Goal: Communication & Community: Answer question/provide support

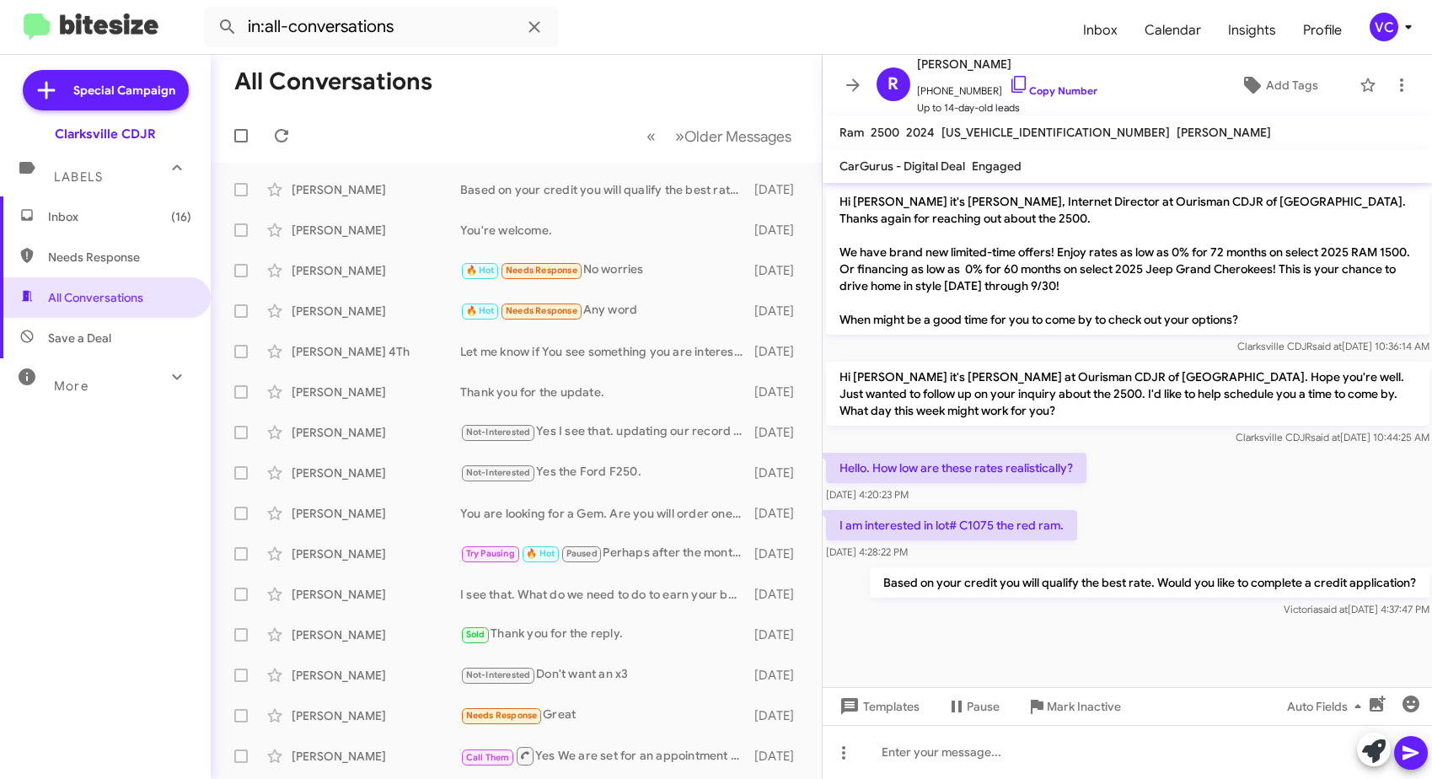
click at [1209, 534] on div "I am interested in lot# C1075 the red ram. Sep 24, 2025, 4:28:22 PM" at bounding box center [1128, 535] width 610 height 57
click at [1206, 631] on div at bounding box center [1128, 631] width 610 height 21
click at [1228, 463] on div "Hello. How low are these rates realistically? Sep 24, 2025, 4:20:23 PM" at bounding box center [1128, 477] width 610 height 57
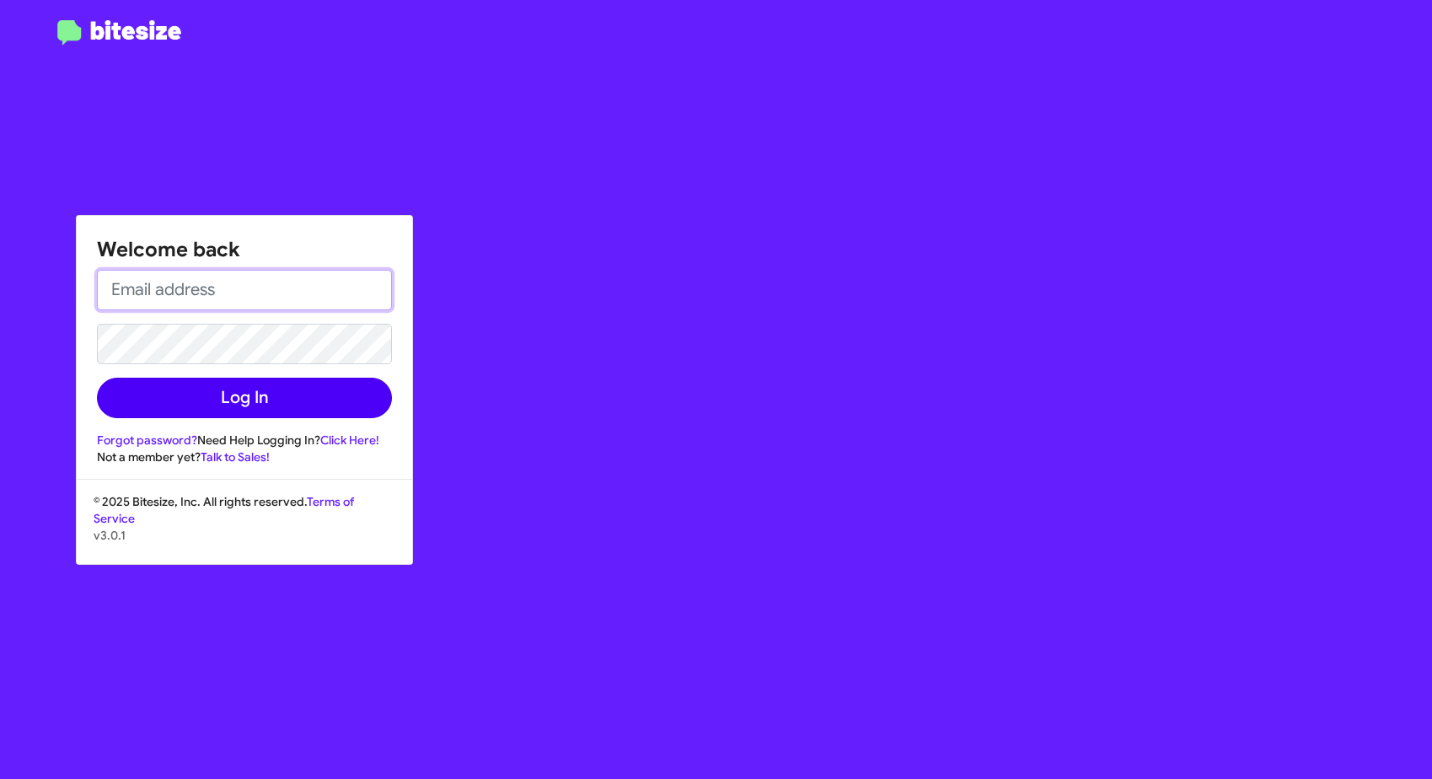
type input "[EMAIL_ADDRESS][DOMAIN_NAME]"
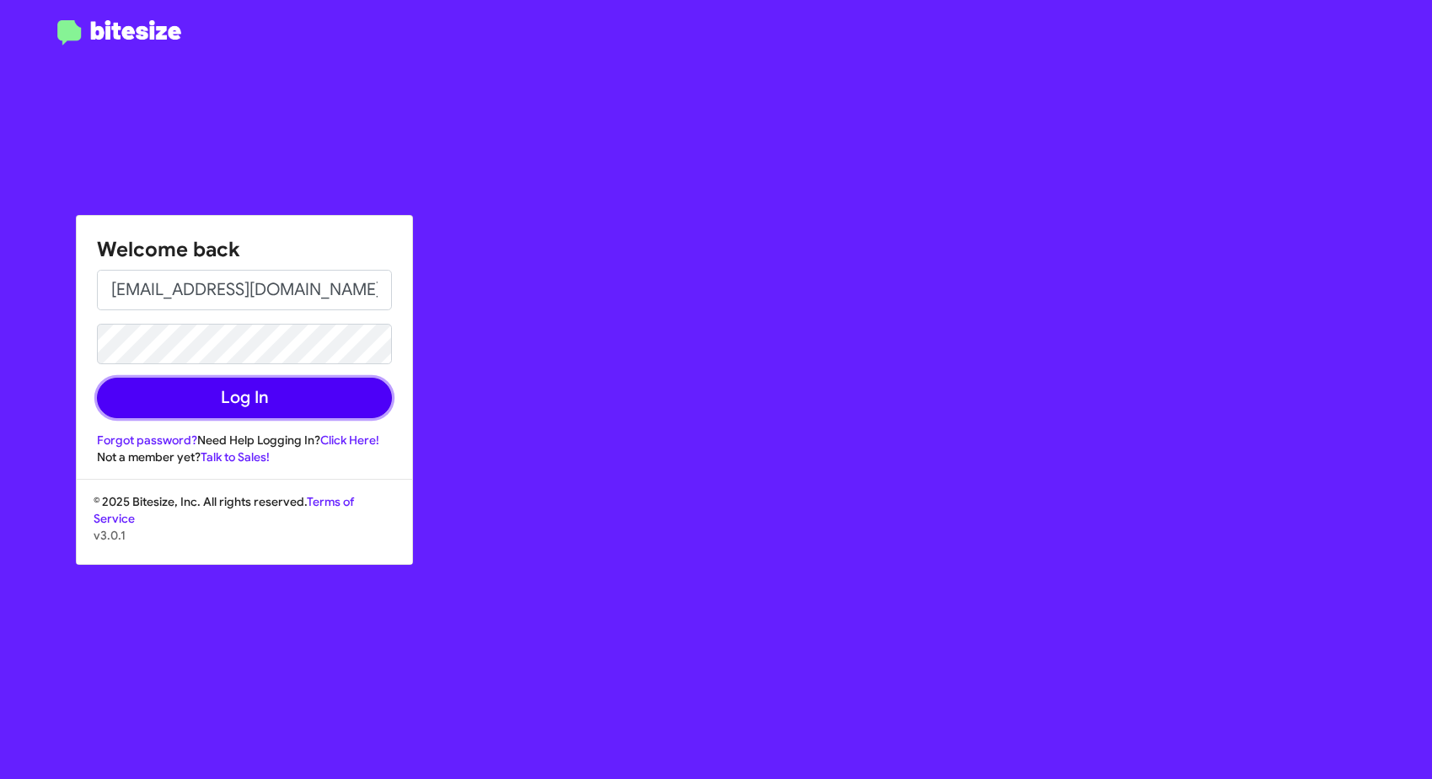
click at [233, 400] on button "Log In" at bounding box center [244, 398] width 295 height 40
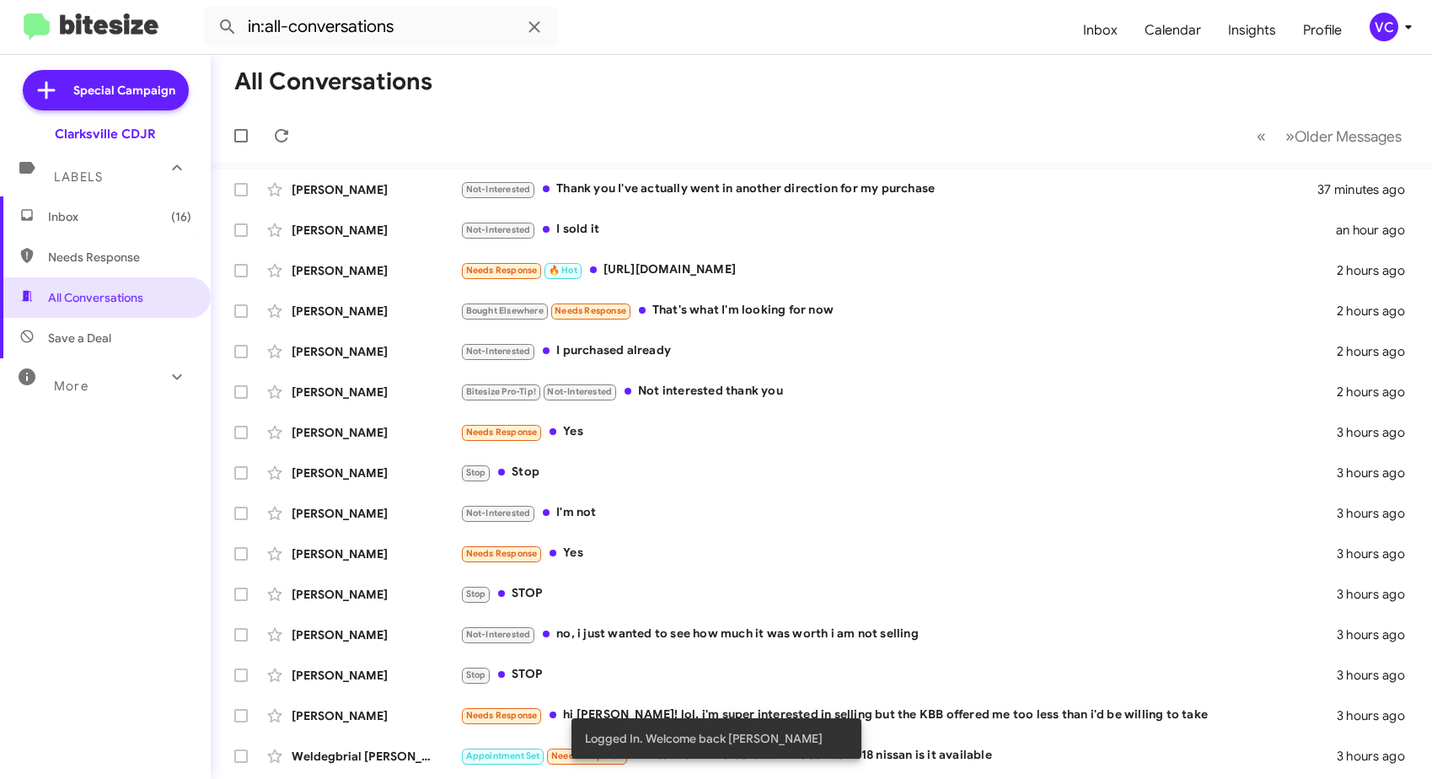
click at [712, 55] on mat-toolbar-row "All Conversations" at bounding box center [822, 82] width 1222 height 54
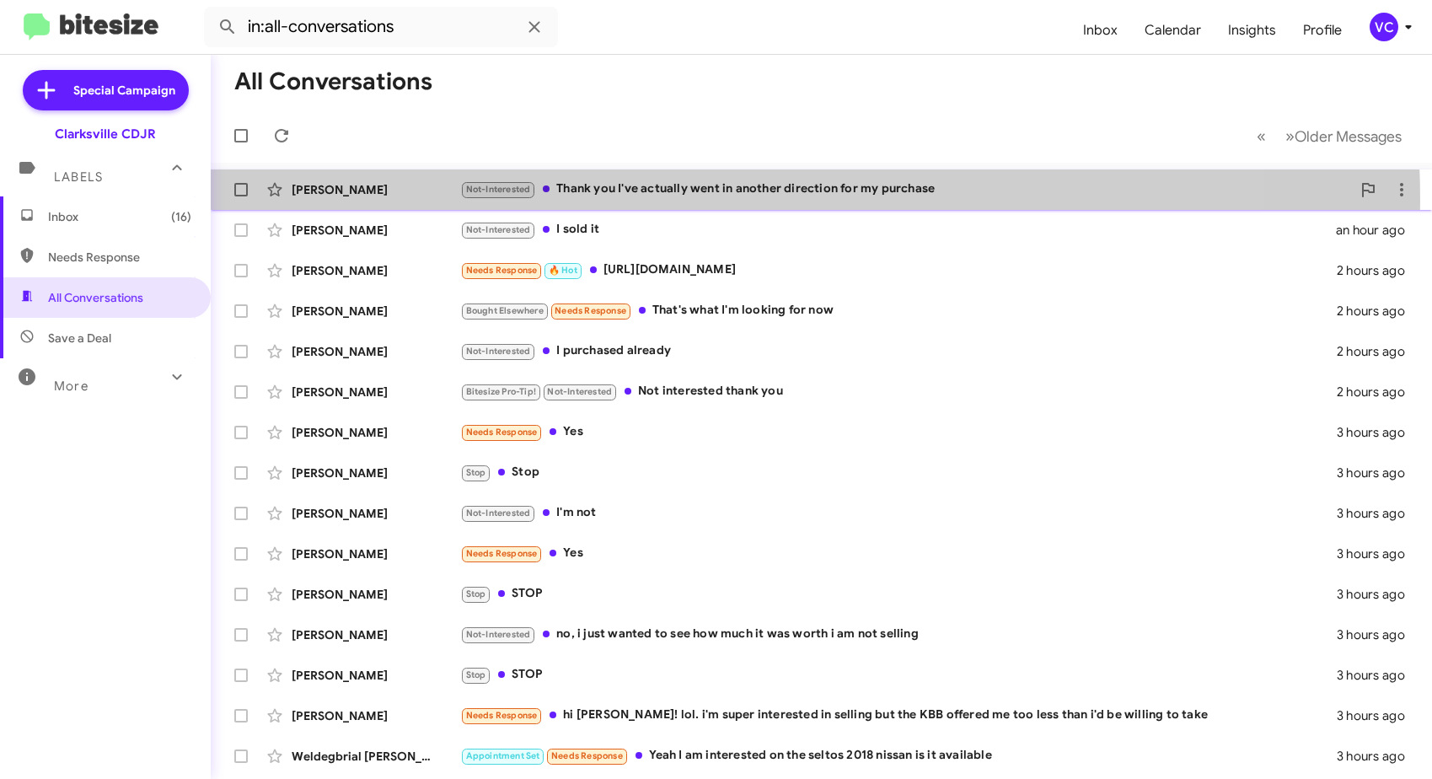
click at [700, 199] on div "Not-Interested Thank you I've actually went in another direction for my purchase" at bounding box center [905, 189] width 891 height 19
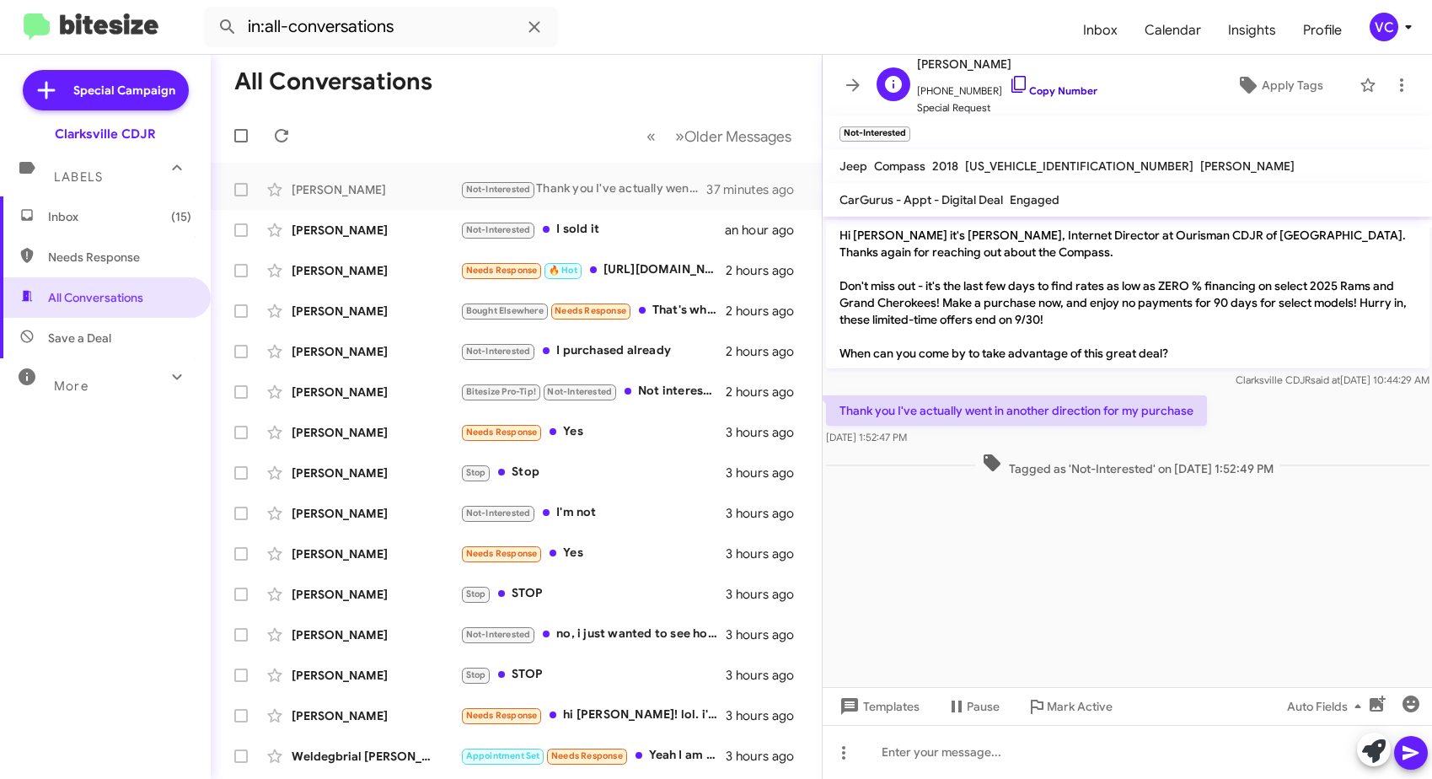
click at [1040, 91] on link "Copy Number" at bounding box center [1053, 90] width 89 height 13
drag, startPoint x: 840, startPoint y: 409, endPoint x: 1032, endPoint y: 431, distance: 193.5
click at [1032, 431] on div "Thank you I've actually went in another direction for my purchase [DATE] 1:52:4…" at bounding box center [1016, 420] width 381 height 51
copy div "Thank you I've actually went in another direction for my purchase [DATE] 1:52:4…"
click at [1322, 572] on cdk-virtual-scroll-viewport "Hi [PERSON_NAME] it's [PERSON_NAME], Internet Director at Ourisman CDJR of [GEO…" at bounding box center [1128, 452] width 610 height 470
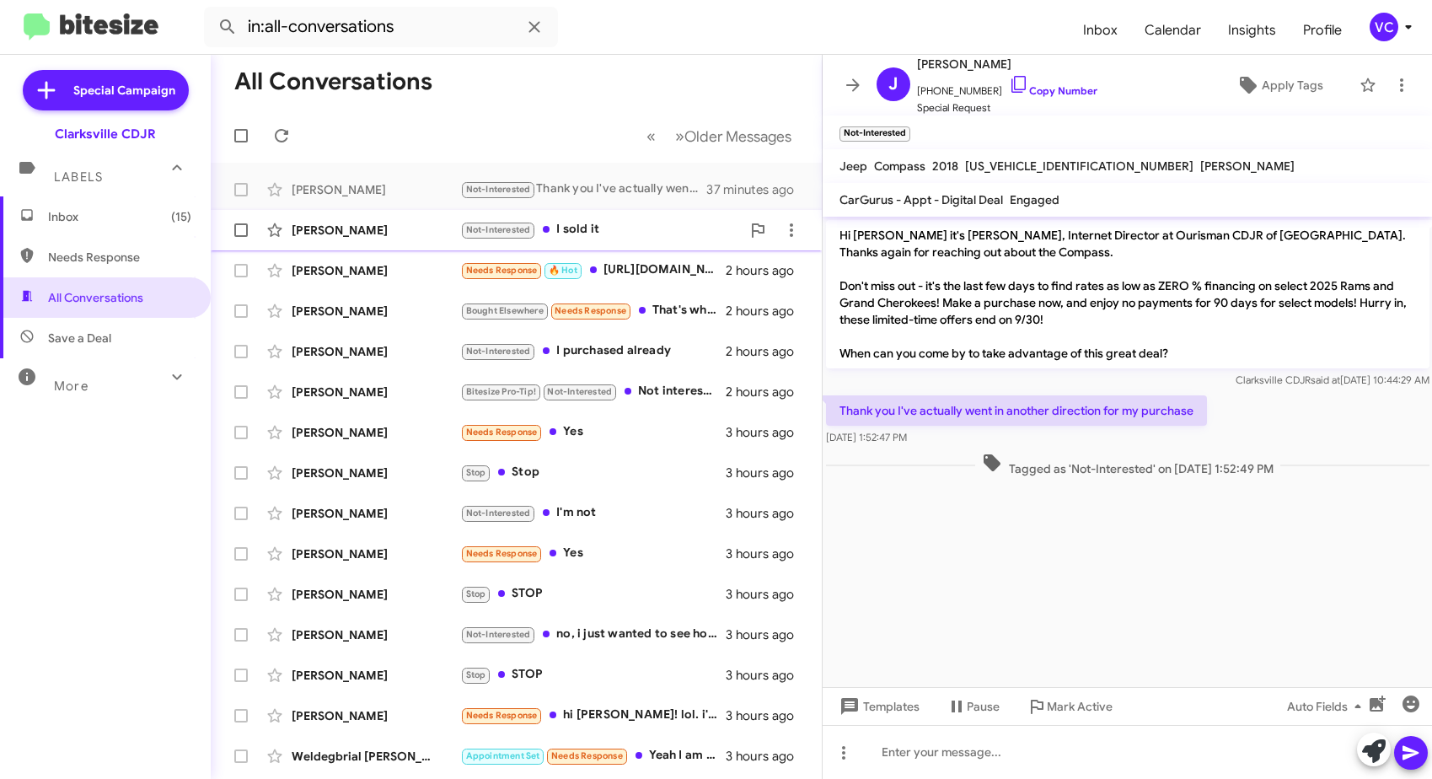
click at [366, 234] on div "[PERSON_NAME]" at bounding box center [376, 230] width 169 height 17
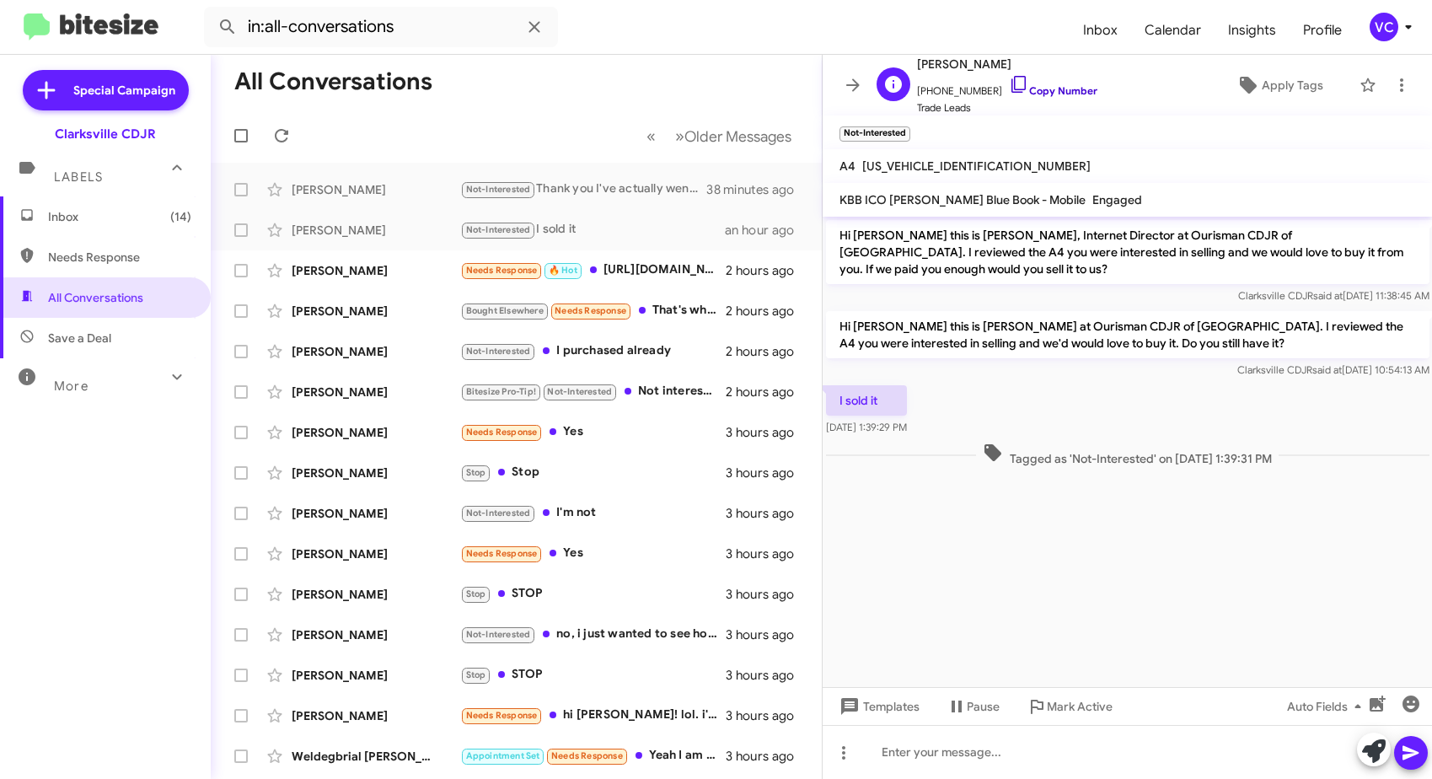
click at [1074, 87] on link "Copy Number" at bounding box center [1053, 90] width 89 height 13
click at [1184, 562] on cdk-virtual-scroll-viewport "Hi [PERSON_NAME] this is [PERSON_NAME], Internet Director at Ourisman CDJR of […" at bounding box center [1128, 452] width 610 height 470
click at [1197, 404] on div "I sold it [DATE] 1:39:29 PM" at bounding box center [1128, 410] width 610 height 57
drag, startPoint x: 1073, startPoint y: 538, endPoint x: 1069, endPoint y: 515, distance: 23.2
click at [1074, 530] on cdk-virtual-scroll-viewport "Hi [PERSON_NAME] this is [PERSON_NAME], Internet Director at Ourisman CDJR of […" at bounding box center [1128, 452] width 610 height 470
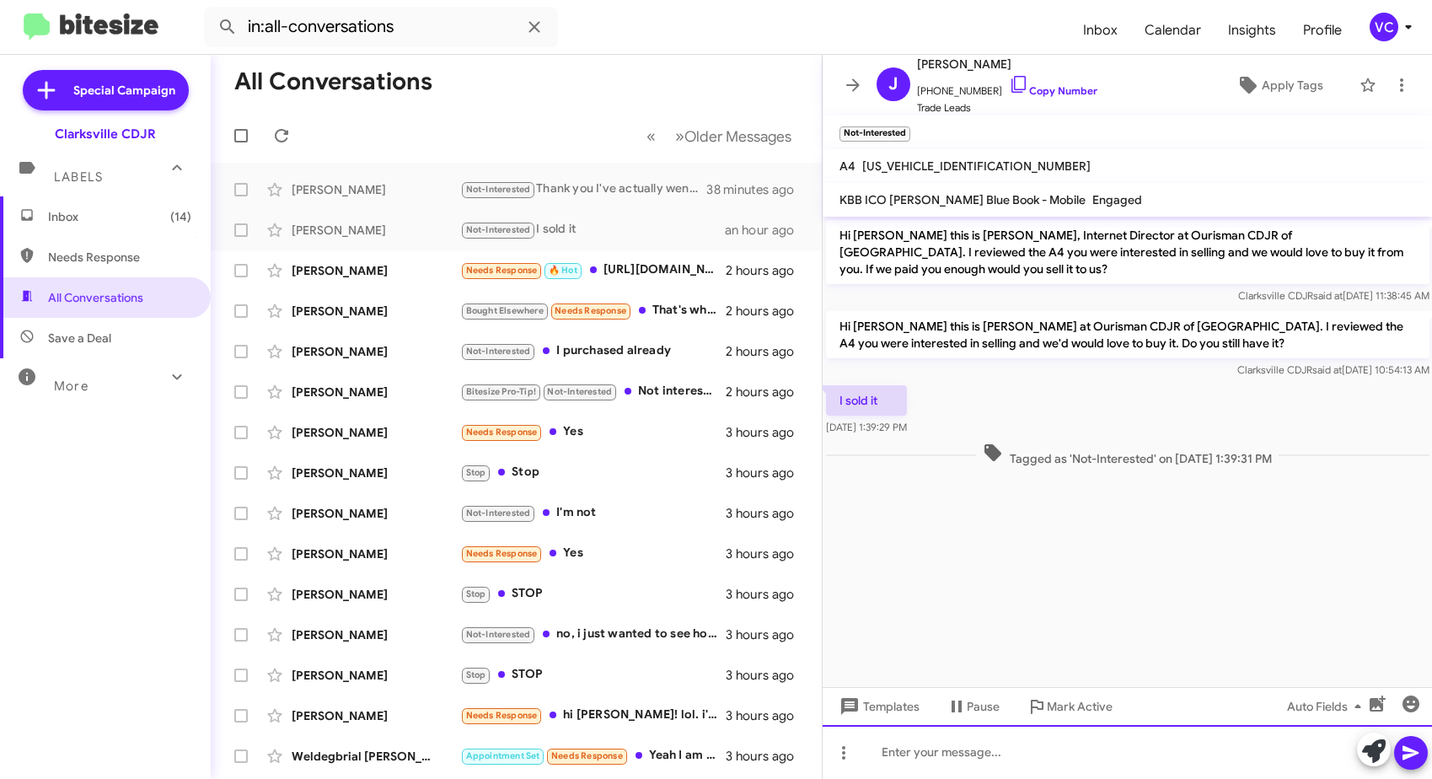
click at [927, 753] on div at bounding box center [1128, 752] width 610 height 54
drag, startPoint x: 1424, startPoint y: 755, endPoint x: 1018, endPoint y: 626, distance: 426.4
click at [1422, 755] on button at bounding box center [1412, 753] width 34 height 34
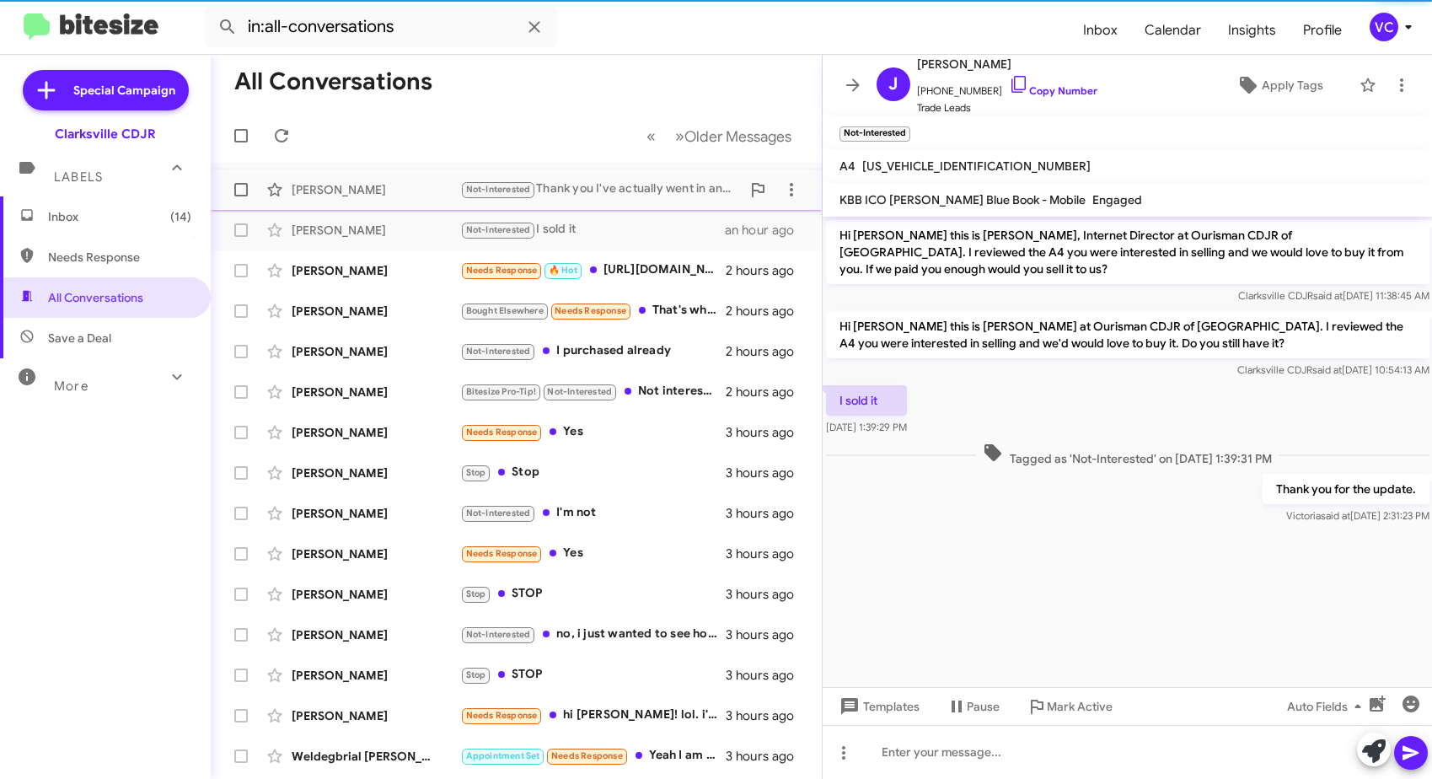
click at [359, 187] on div "[PERSON_NAME]" at bounding box center [376, 189] width 169 height 17
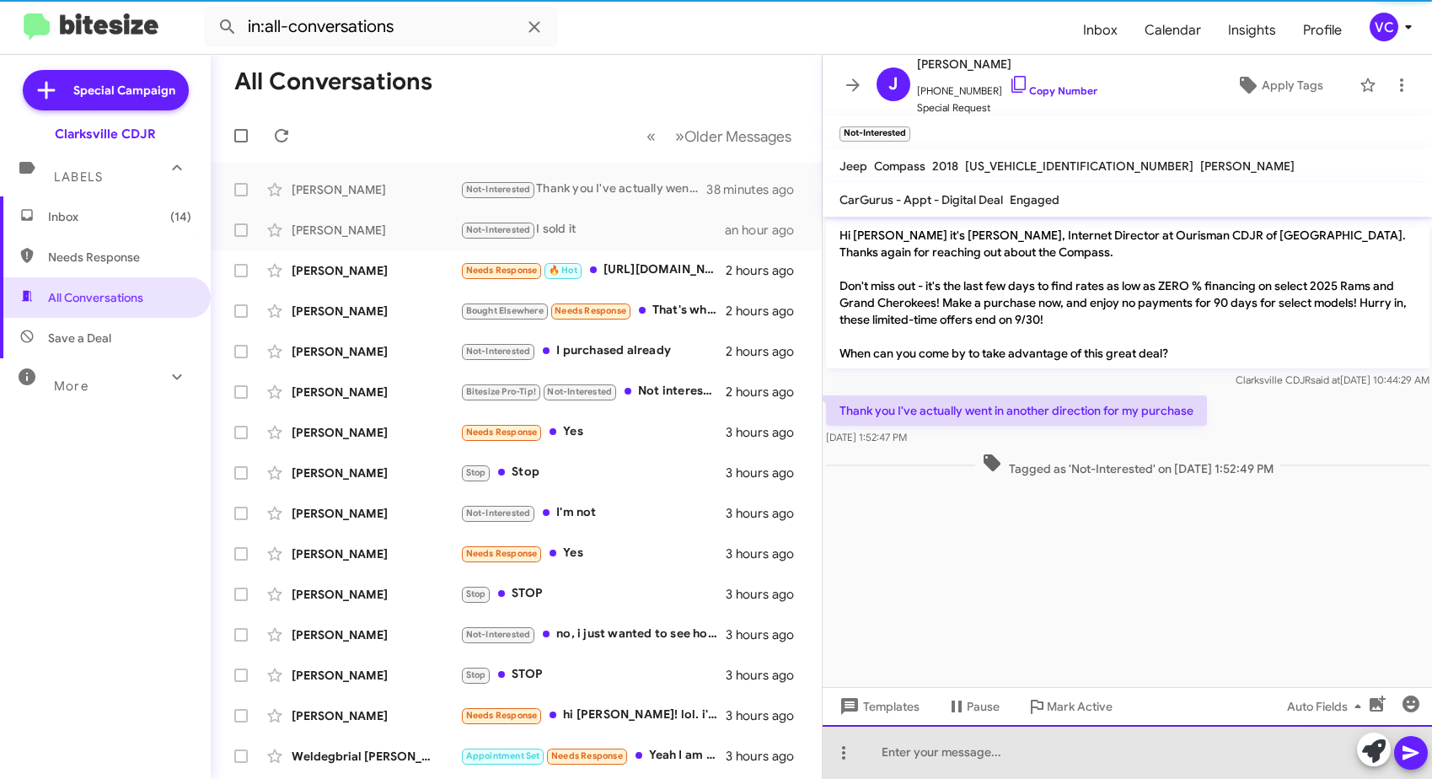
click at [940, 742] on div at bounding box center [1128, 752] width 610 height 54
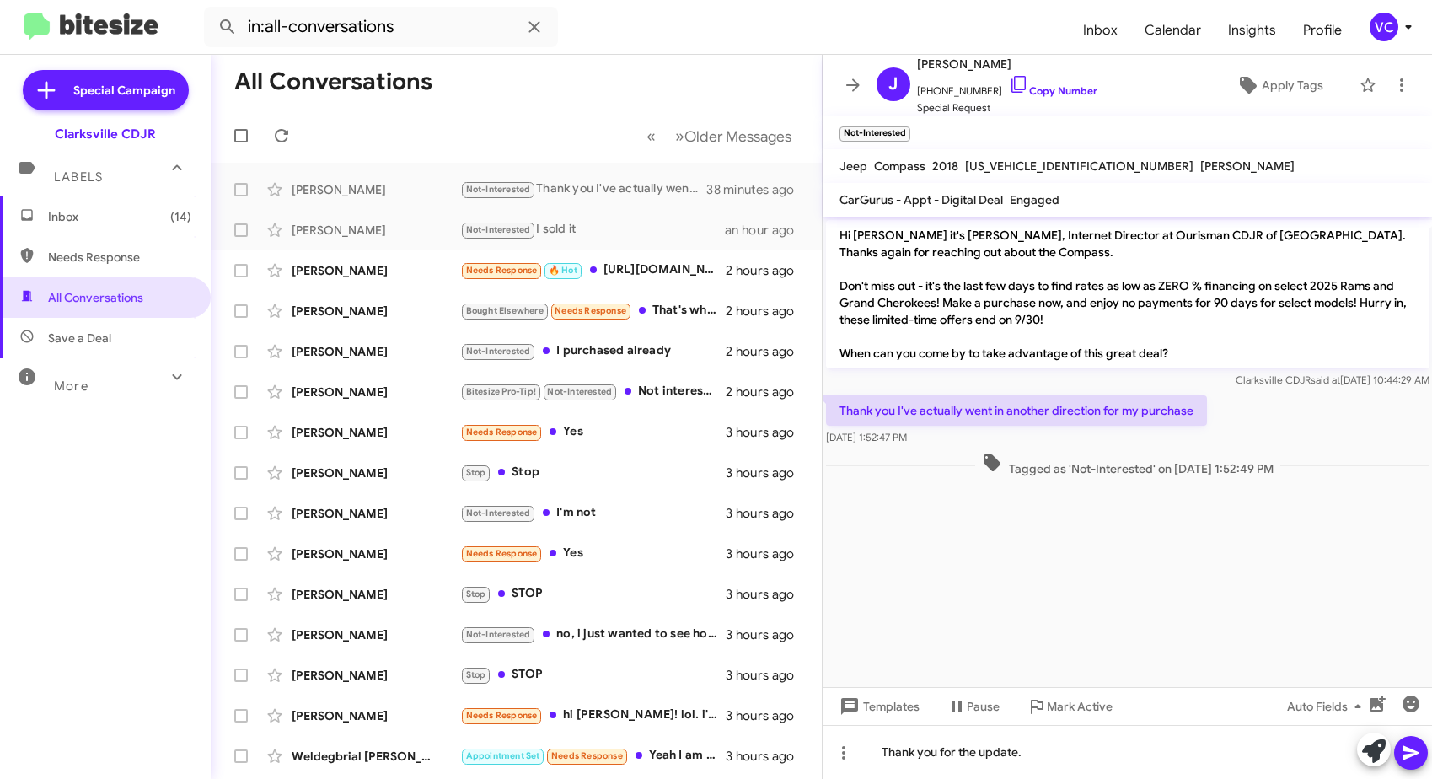
click at [1421, 745] on icon at bounding box center [1411, 753] width 20 height 20
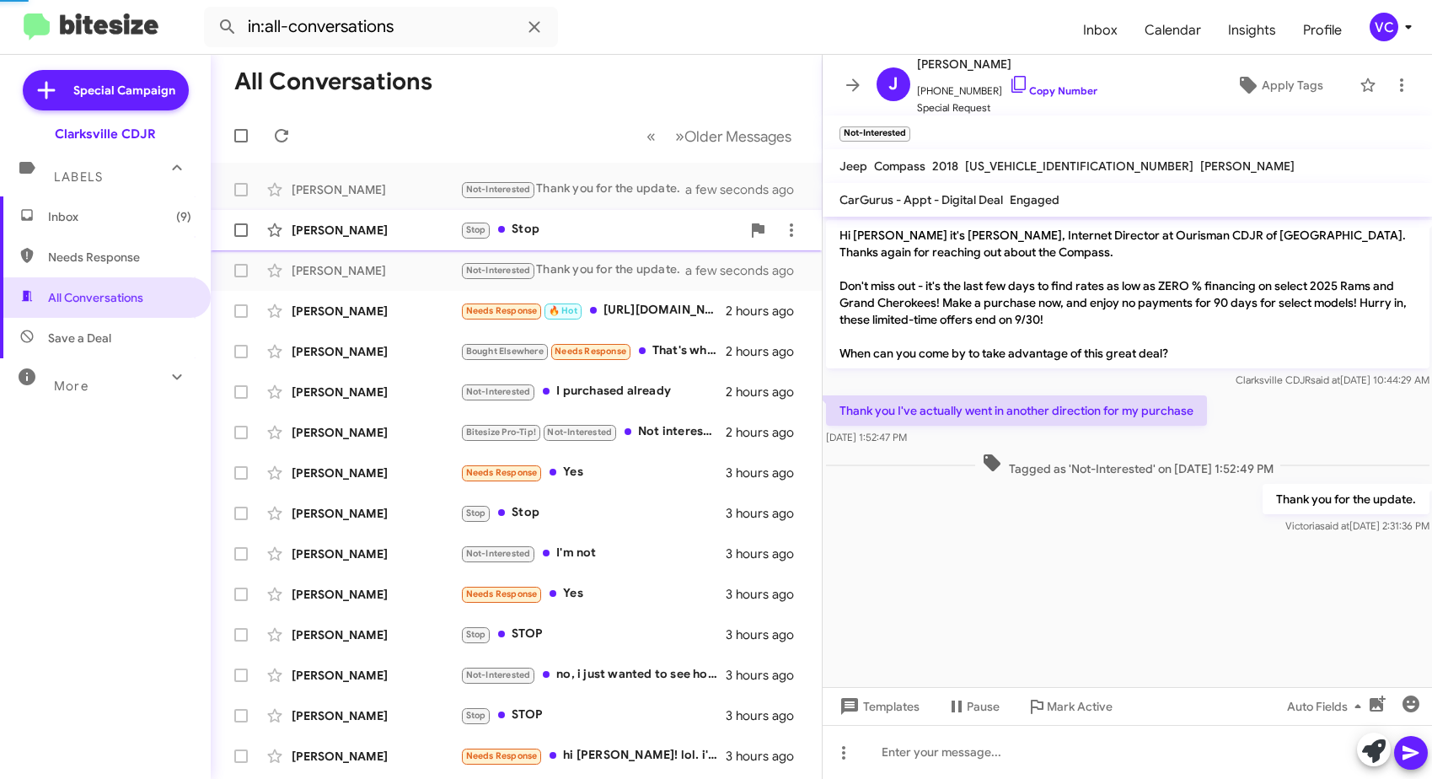
click at [416, 226] on div "[PERSON_NAME]" at bounding box center [376, 230] width 169 height 17
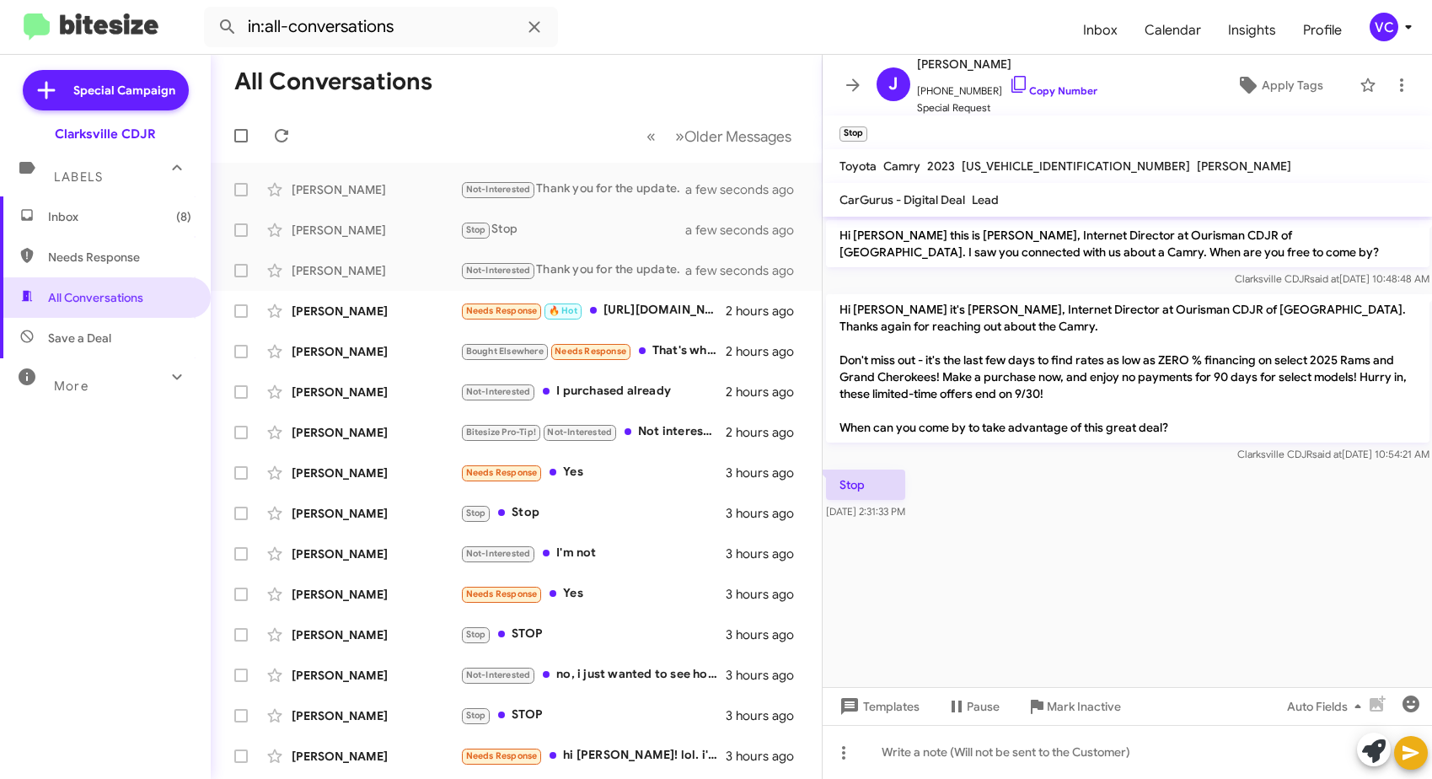
drag, startPoint x: 1228, startPoint y: 578, endPoint x: 1236, endPoint y: 586, distance: 11.3
click at [1235, 585] on cdk-virtual-scroll-viewport "Hi [PERSON_NAME] this is [PERSON_NAME], Internet Director at Ourisman CDJR of […" at bounding box center [1128, 452] width 610 height 470
click at [1051, 85] on link "Copy Number" at bounding box center [1053, 90] width 89 height 13
click at [1158, 561] on cdk-virtual-scroll-viewport "Hi [PERSON_NAME] this is [PERSON_NAME], Internet Director at Ourisman CDJR of […" at bounding box center [1128, 452] width 610 height 470
click at [1129, 497] on div "Stop [DATE] 2:31:33 PM" at bounding box center [1128, 494] width 610 height 57
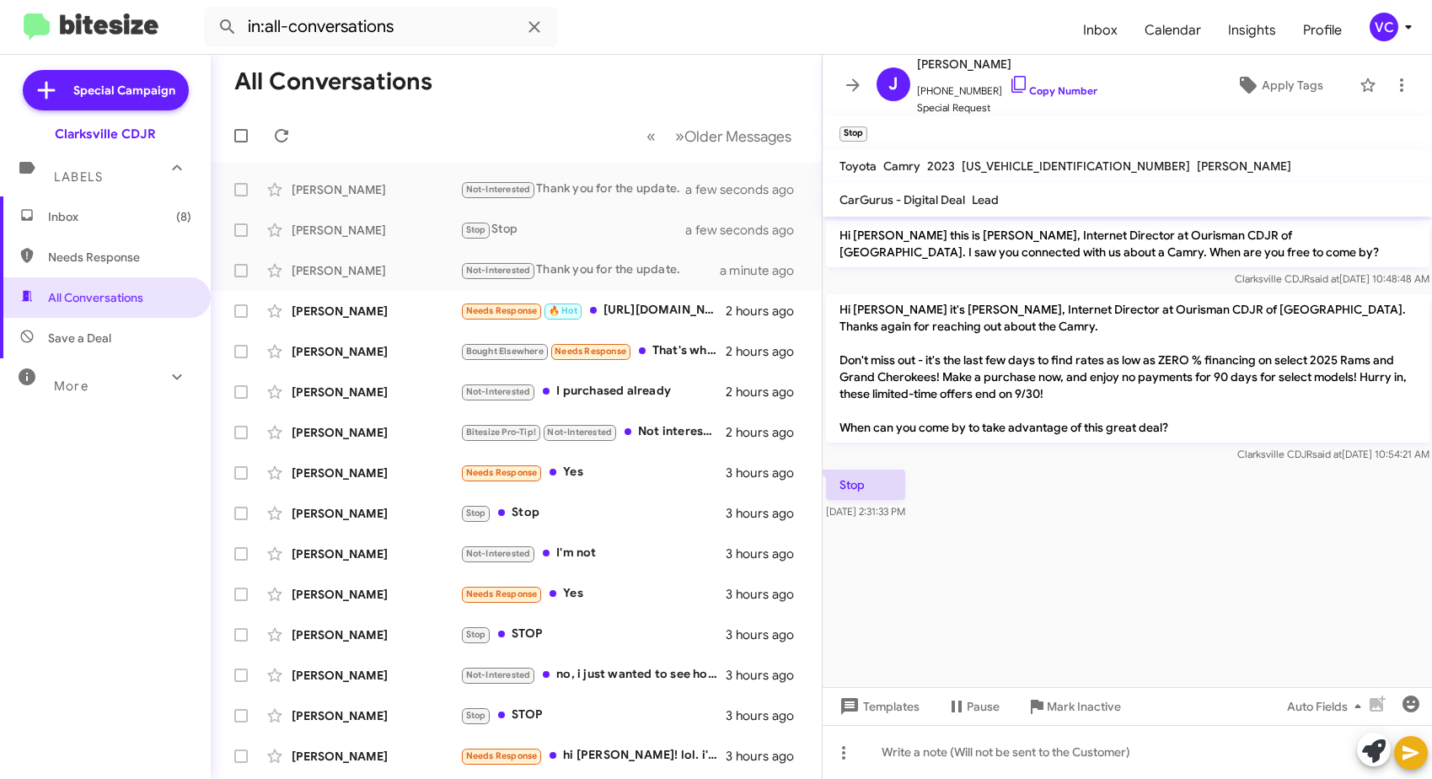
click at [1389, 505] on div "Stop [DATE] 2:31:33 PM" at bounding box center [1128, 494] width 610 height 57
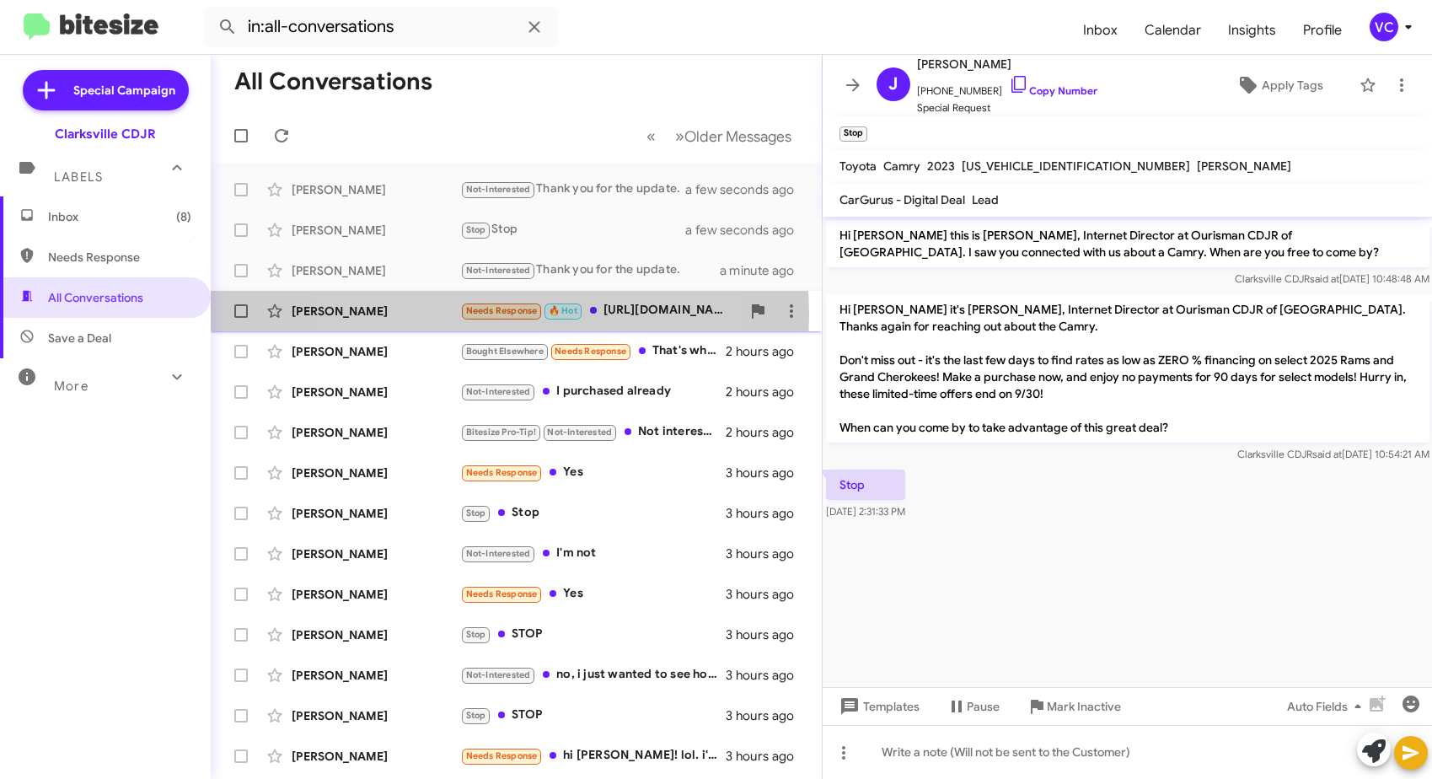
click at [454, 314] on div "[PERSON_NAME]" at bounding box center [376, 311] width 169 height 17
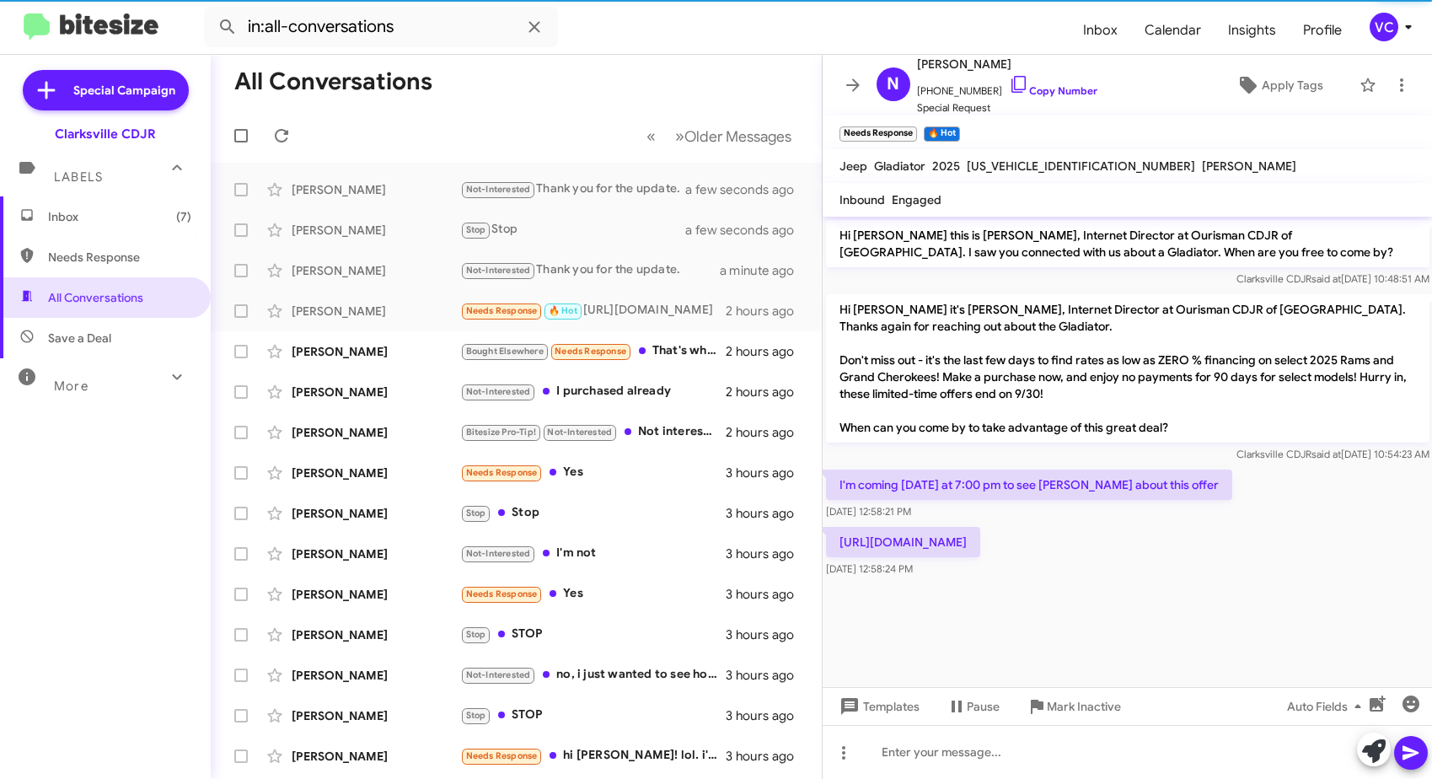
click at [1287, 490] on div "I'm coming [DATE] at 7:00 pm to see [PERSON_NAME] about this offer [DATE] 12:58…" at bounding box center [1128, 494] width 610 height 57
click at [1300, 679] on cdk-virtual-scroll-viewport "Hi [PERSON_NAME] this is [PERSON_NAME], Internet Director at Ourisman CDJR of […" at bounding box center [1128, 452] width 610 height 470
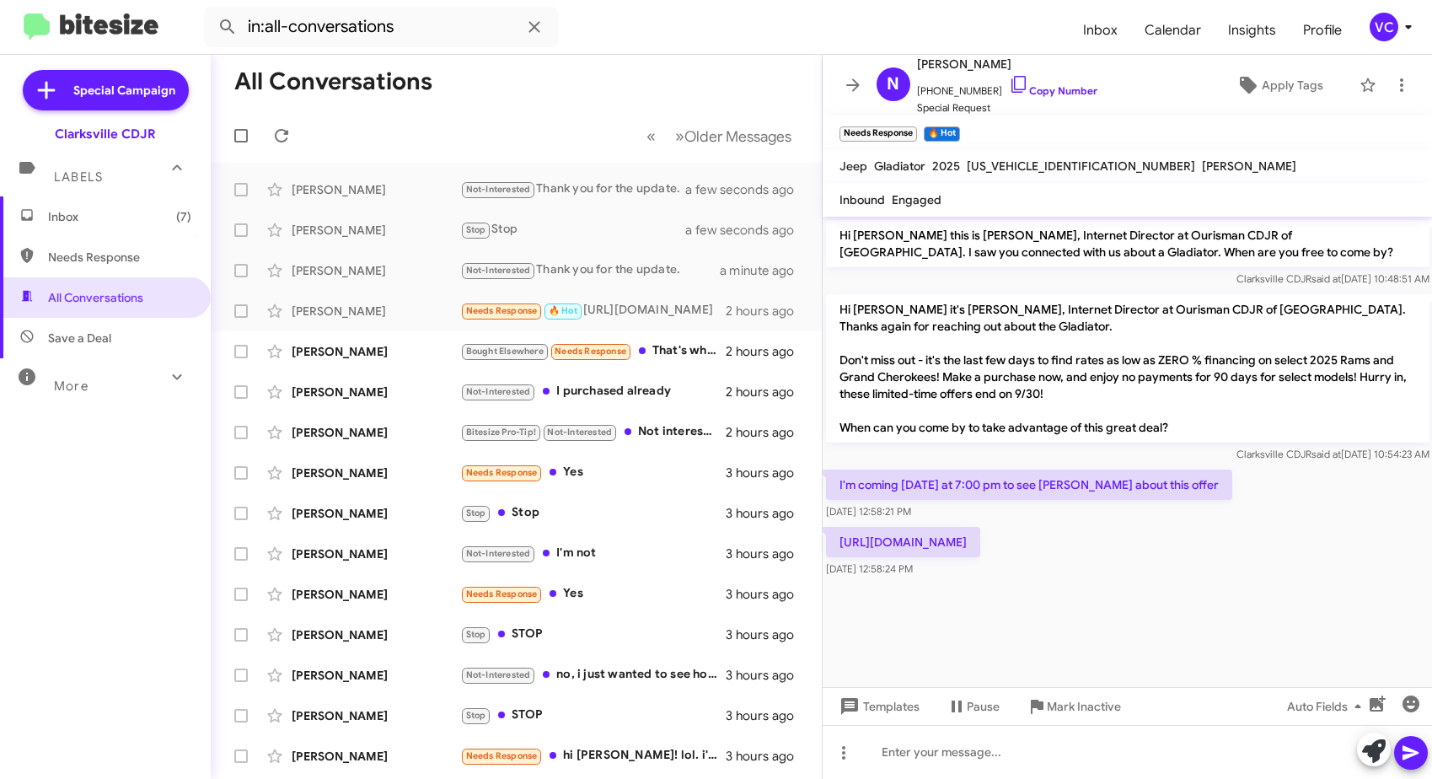
click at [1282, 639] on cdk-virtual-scroll-viewport "Hi [PERSON_NAME] this is [PERSON_NAME], Internet Director at Ourisman CDJR of […" at bounding box center [1128, 452] width 610 height 470
click at [1061, 89] on link "Copy Number" at bounding box center [1053, 90] width 89 height 13
click at [1192, 652] on cdk-virtual-scroll-viewport "Hi [PERSON_NAME] this is [PERSON_NAME], Internet Director at Ourisman CDJR of […" at bounding box center [1128, 452] width 610 height 470
click at [1268, 476] on div "I'm coming [DATE] at 7:00 pm to see [PERSON_NAME] about this offer [DATE] 12:58…" at bounding box center [1128, 494] width 610 height 57
click at [1172, 655] on cdk-virtual-scroll-viewport "Hi [PERSON_NAME] this is [PERSON_NAME], Internet Director at Ourisman CDJR of […" at bounding box center [1128, 452] width 610 height 470
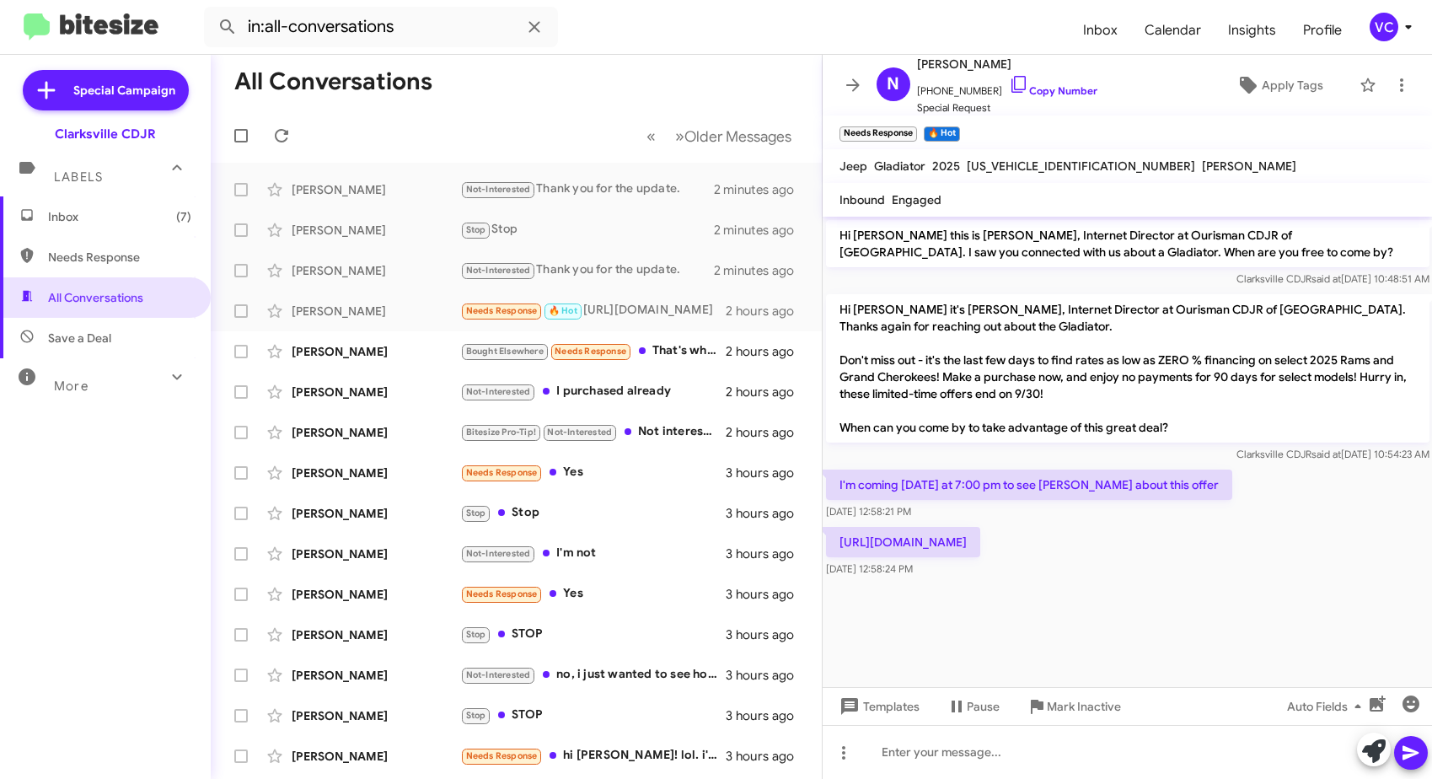
click at [1103, 617] on cdk-virtual-scroll-viewport "Hi [PERSON_NAME] this is [PERSON_NAME], Internet Director at Ourisman CDJR of […" at bounding box center [1128, 452] width 610 height 470
click at [1203, 494] on div "I'm coming [DATE] at 7:00 pm to see [PERSON_NAME] about this offer [DATE] 12:58…" at bounding box center [1128, 494] width 610 height 57
click at [1137, 598] on div at bounding box center [1128, 589] width 610 height 17
click at [1211, 490] on div "I'm coming [DATE] at 7:00 pm to see [PERSON_NAME] about this offer [DATE] 12:58…" at bounding box center [1128, 494] width 610 height 57
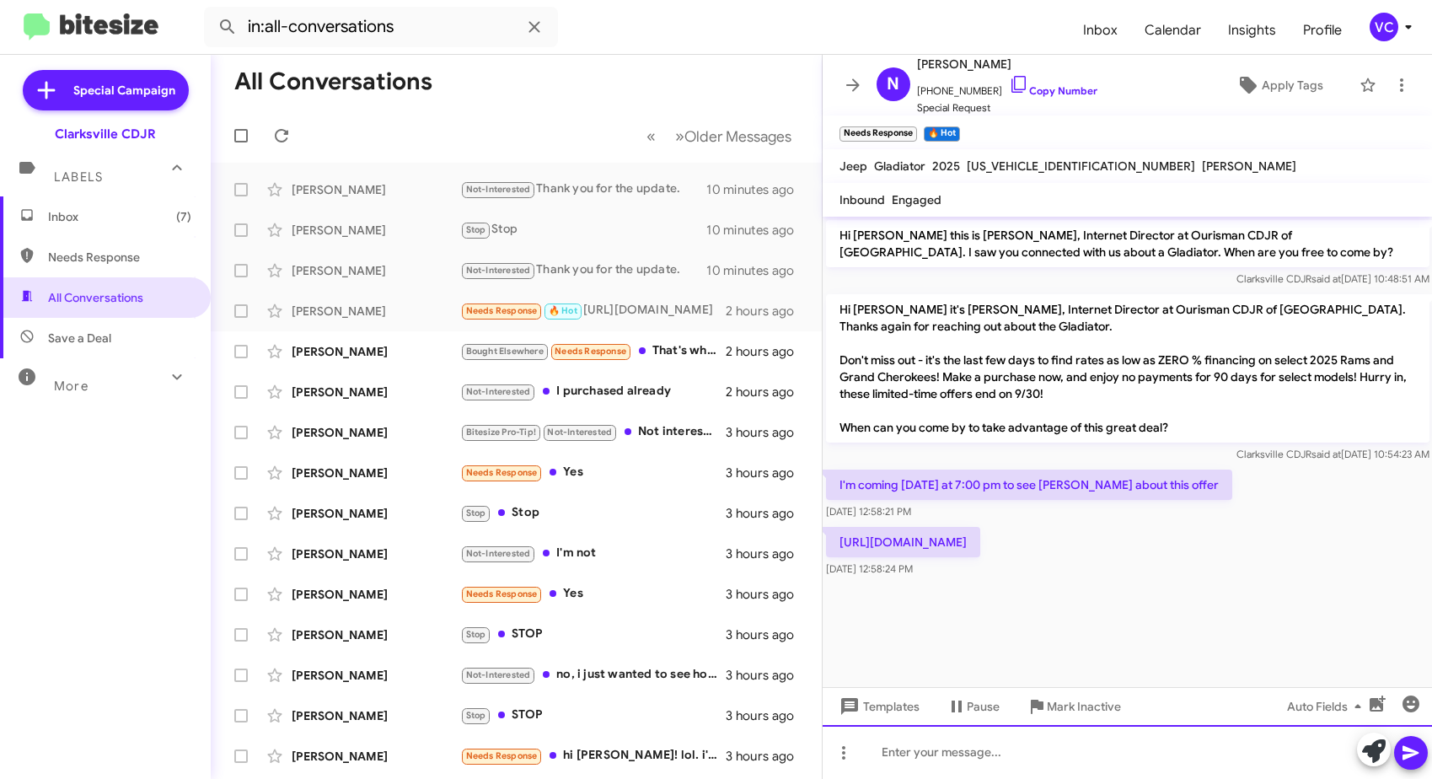
click at [1064, 744] on div at bounding box center [1128, 752] width 610 height 54
click at [1276, 734] on div "I see that you are yes. We will see you later on [DATE]!" at bounding box center [1128, 752] width 610 height 54
click at [1271, 756] on div "I see that you are yes. We will see you later on [DATE]!" at bounding box center [1128, 752] width 610 height 54
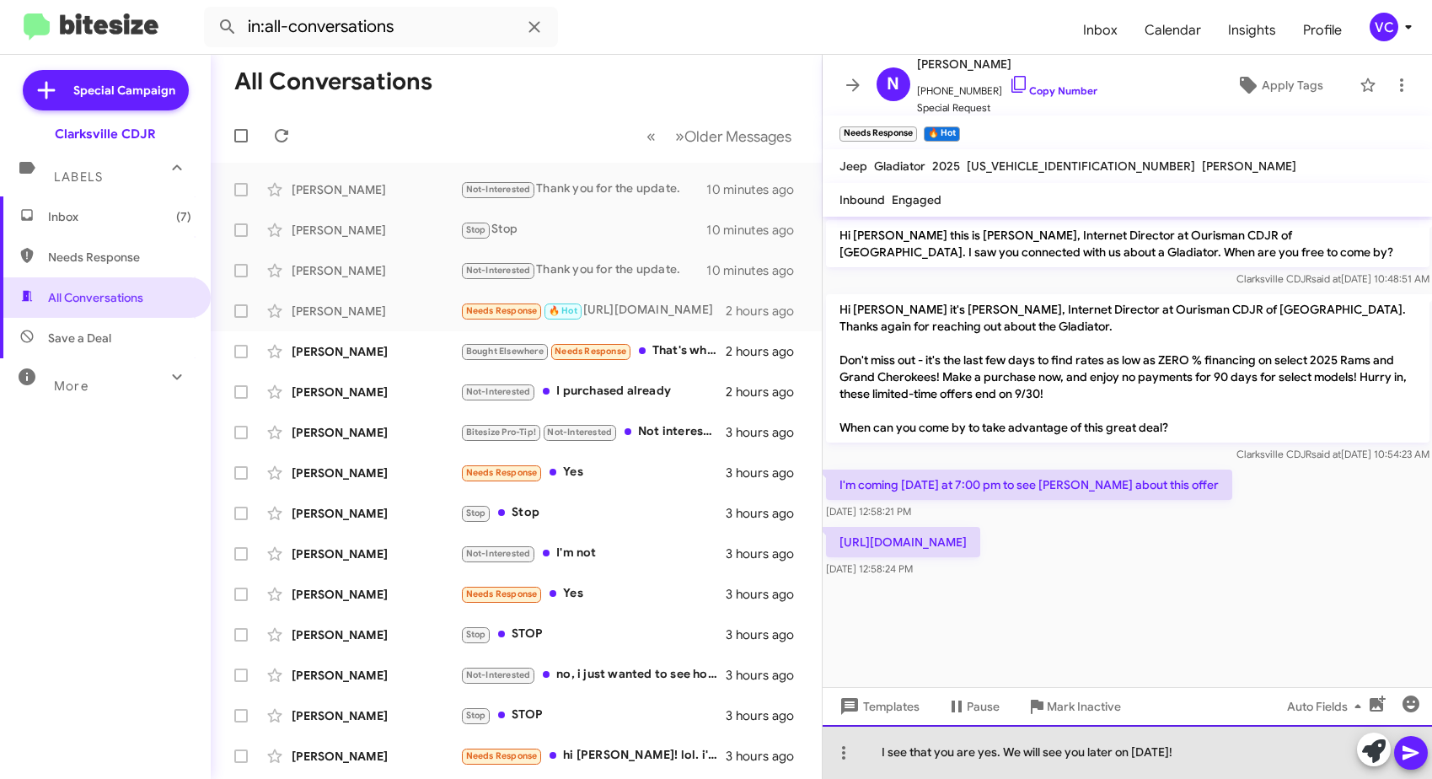
click at [1271, 756] on div "I see that you are yes. We will see you later on [DATE]!" at bounding box center [1128, 752] width 610 height 54
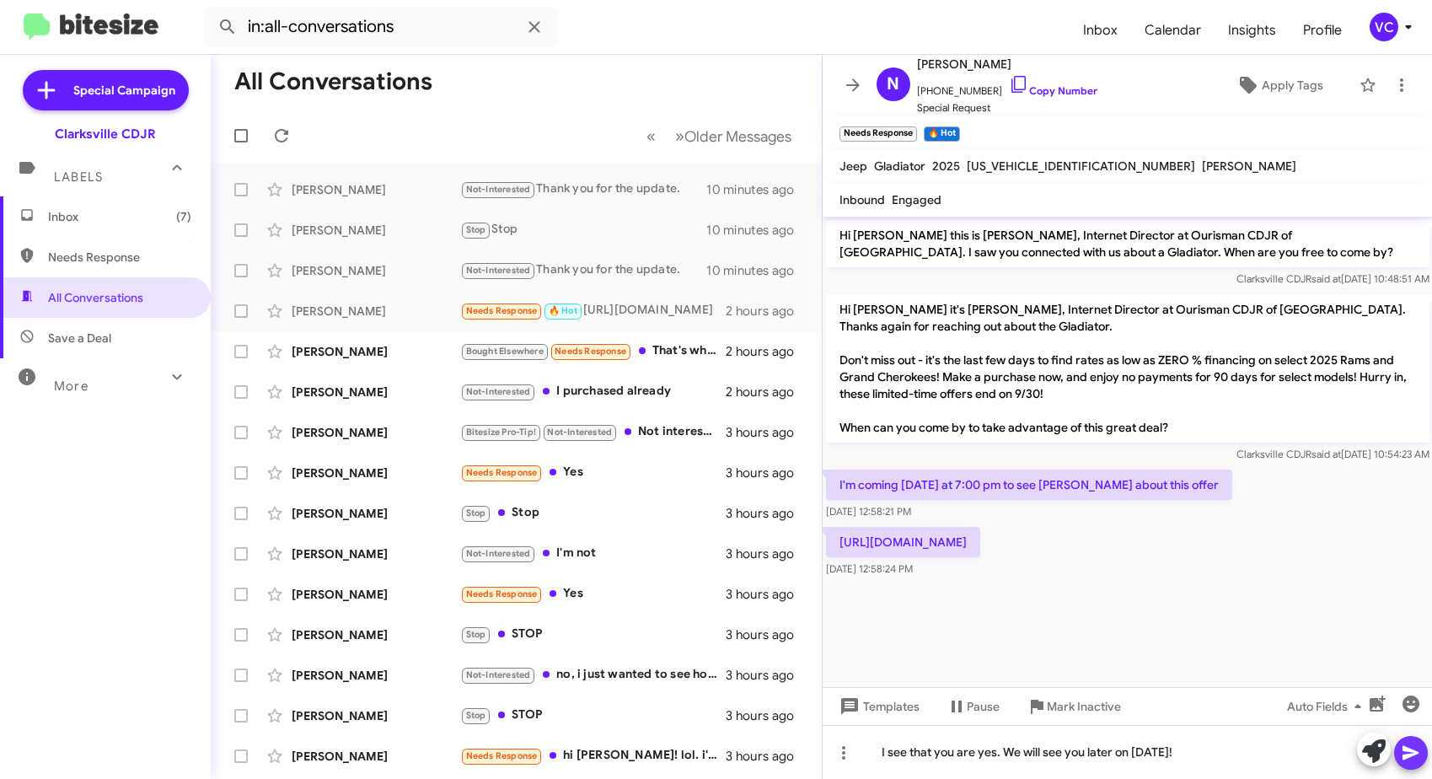
click at [1406, 746] on icon at bounding box center [1411, 753] width 20 height 20
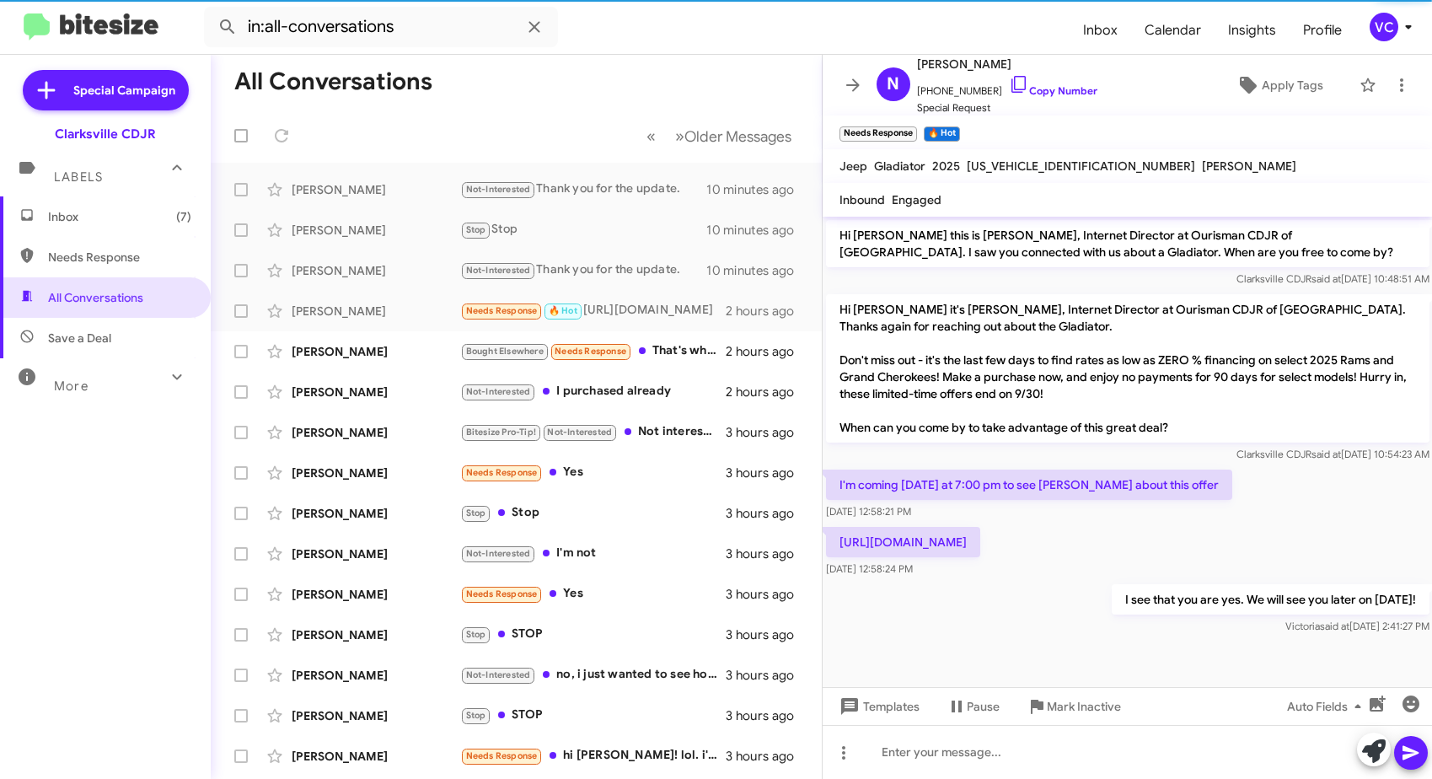
drag, startPoint x: 1081, startPoint y: 562, endPoint x: 1029, endPoint y: 546, distance: 54.4
click at [981, 557] on p "[URL][DOMAIN_NAME]" at bounding box center [903, 542] width 154 height 30
click at [404, 360] on div "[PERSON_NAME] Bought Elsewhere Needs Response That's what I'm looking for now 2…" at bounding box center [516, 352] width 584 height 34
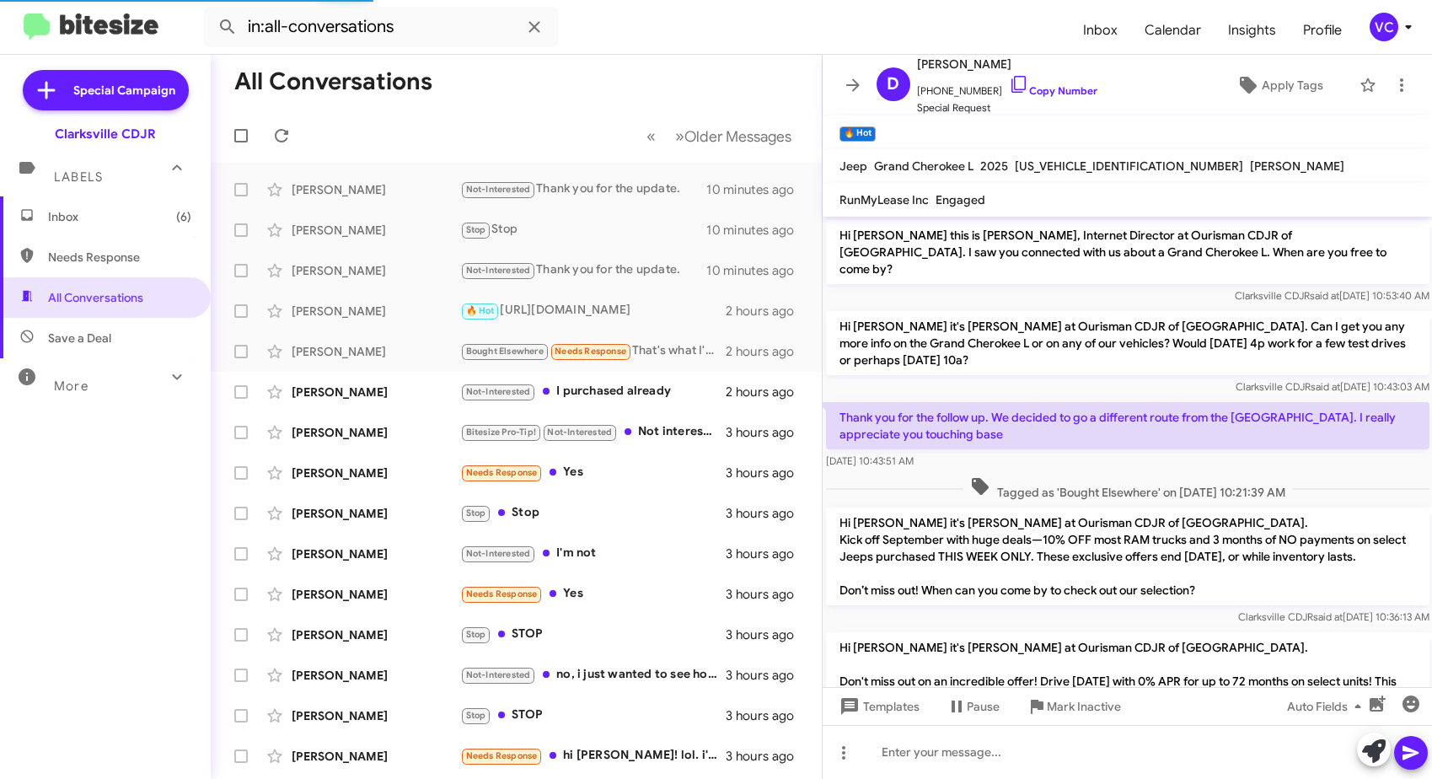
scroll to position [636, 0]
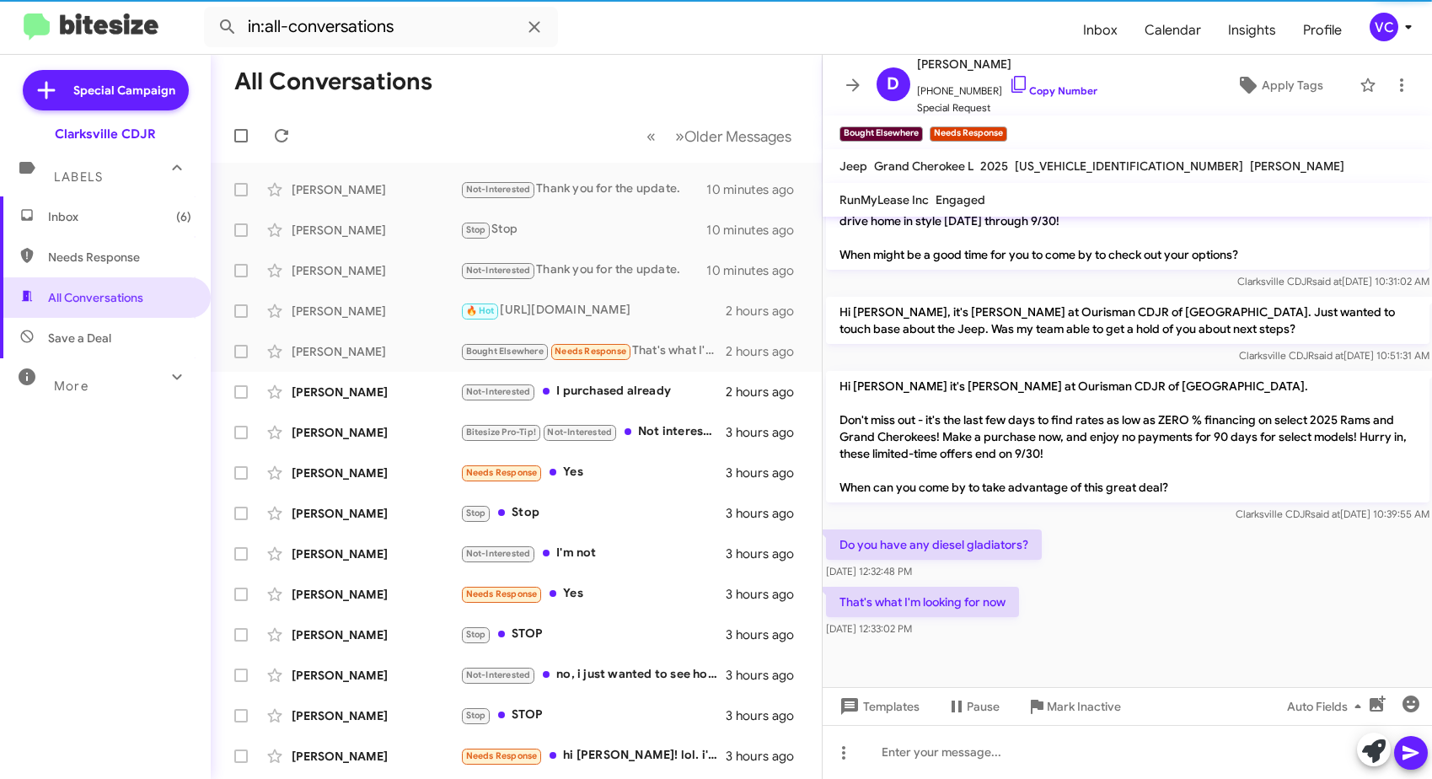
click at [1092, 567] on div "Do you have any diesel gladiators? [DATE] 12:32:48 PM" at bounding box center [1128, 554] width 610 height 57
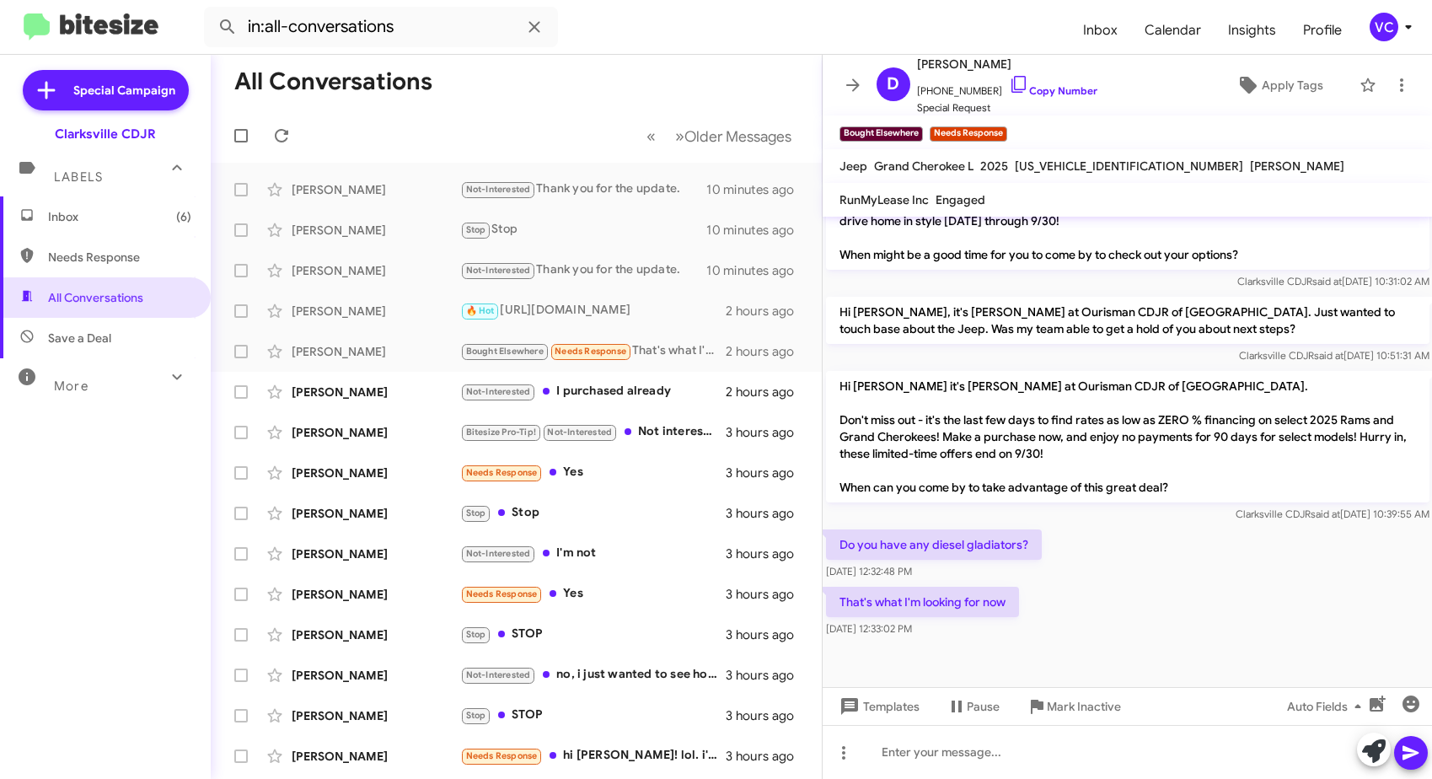
click at [1203, 588] on div "That's what I'm looking for now [DATE] 12:33:02 PM" at bounding box center [1128, 611] width 610 height 57
click at [1217, 591] on div "That's what I'm looking for now [DATE] 12:33:02 PM" at bounding box center [1128, 611] width 610 height 57
click at [1244, 595] on div "That's what I'm looking for now [DATE] 12:33:02 PM" at bounding box center [1128, 611] width 610 height 57
click at [1268, 594] on div "That's what I'm looking for now [DATE] 12:33:02 PM" at bounding box center [1128, 611] width 610 height 57
click at [1271, 596] on div "That's what I'm looking for now [DATE] 12:33:02 PM" at bounding box center [1128, 611] width 610 height 57
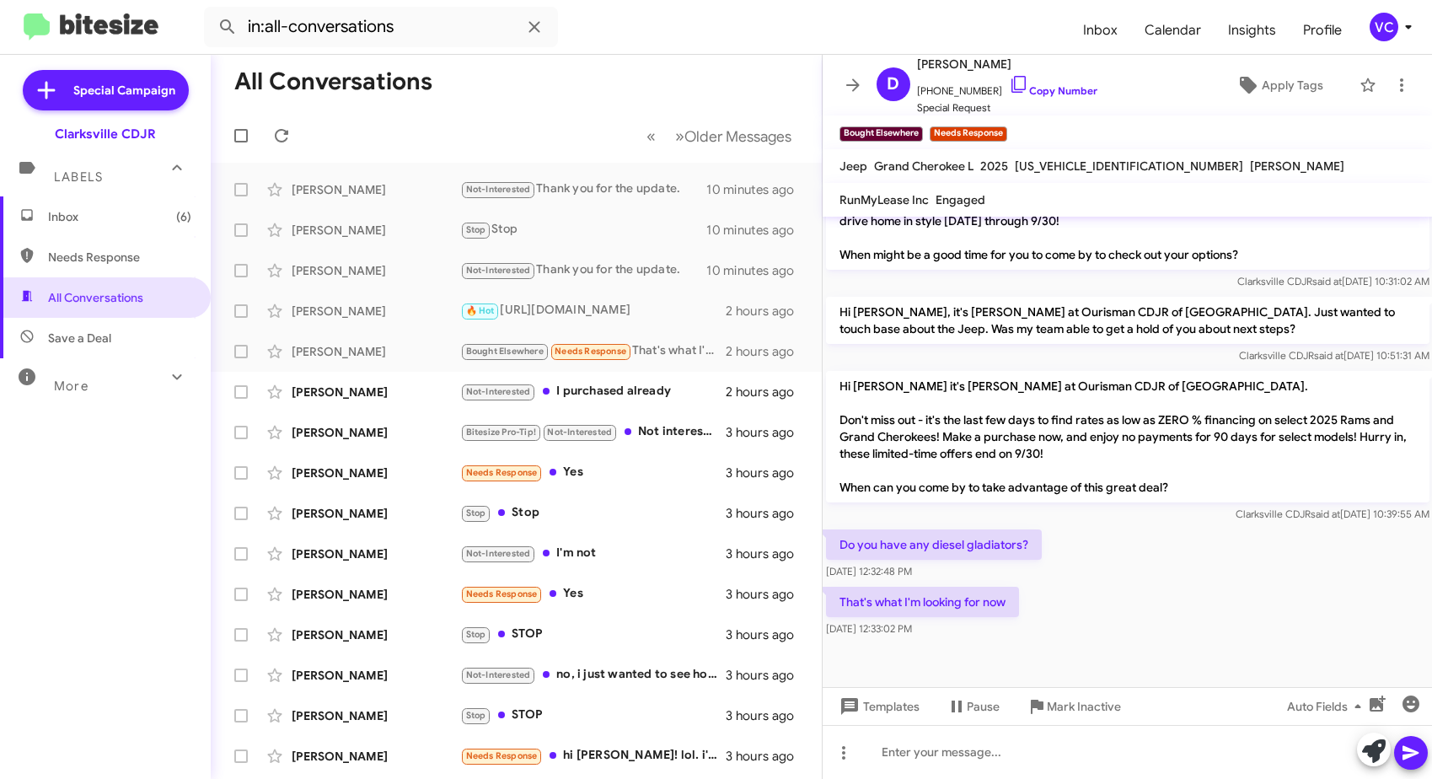
click at [1254, 592] on div "That's what I'm looking for now [DATE] 12:33:02 PM" at bounding box center [1128, 611] width 610 height 57
click at [1249, 595] on div "That's what I'm looking for now [DATE] 12:33:02 PM" at bounding box center [1128, 611] width 610 height 57
click at [1177, 611] on div "That's what I'm looking for now [DATE] 12:33:02 PM" at bounding box center [1128, 611] width 610 height 57
click at [1060, 81] on span "[PHONE_NUMBER] Copy Number" at bounding box center [1007, 86] width 180 height 25
click at [1059, 94] on link "Copy Number" at bounding box center [1053, 90] width 89 height 13
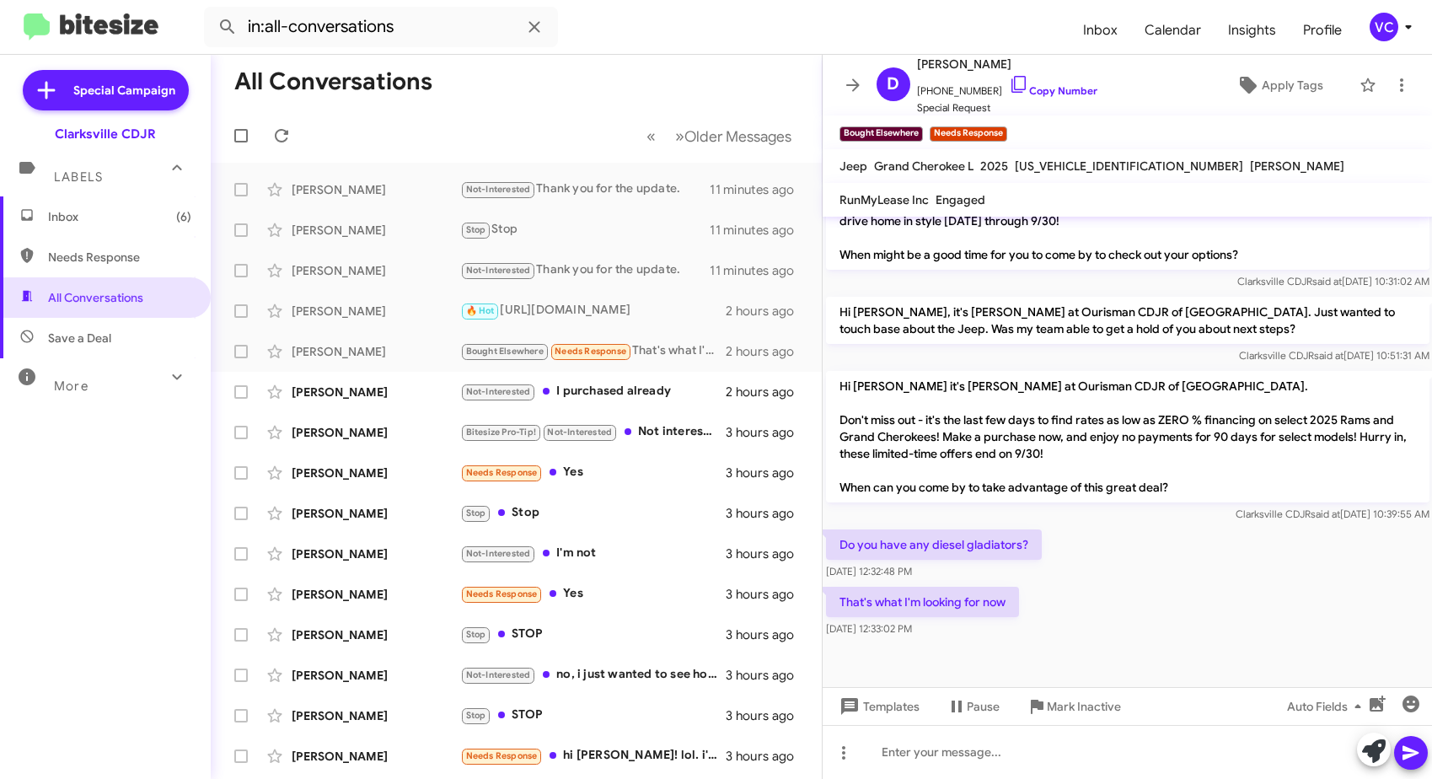
click at [1073, 503] on div "Hi [PERSON_NAME] it's [PERSON_NAME] at Ourisman CDJR of [GEOGRAPHIC_DATA]. Don'…" at bounding box center [1128, 447] width 604 height 152
click at [1080, 585] on div "That's what I'm looking for now [DATE] 12:33:02 PM" at bounding box center [1128, 611] width 610 height 57
click at [1215, 600] on div "That's what I'm looking for now [DATE] 12:33:02 PM" at bounding box center [1128, 611] width 610 height 57
click at [1118, 599] on div "That's what I'm looking for now [DATE] 12:33:02 PM" at bounding box center [1128, 611] width 610 height 57
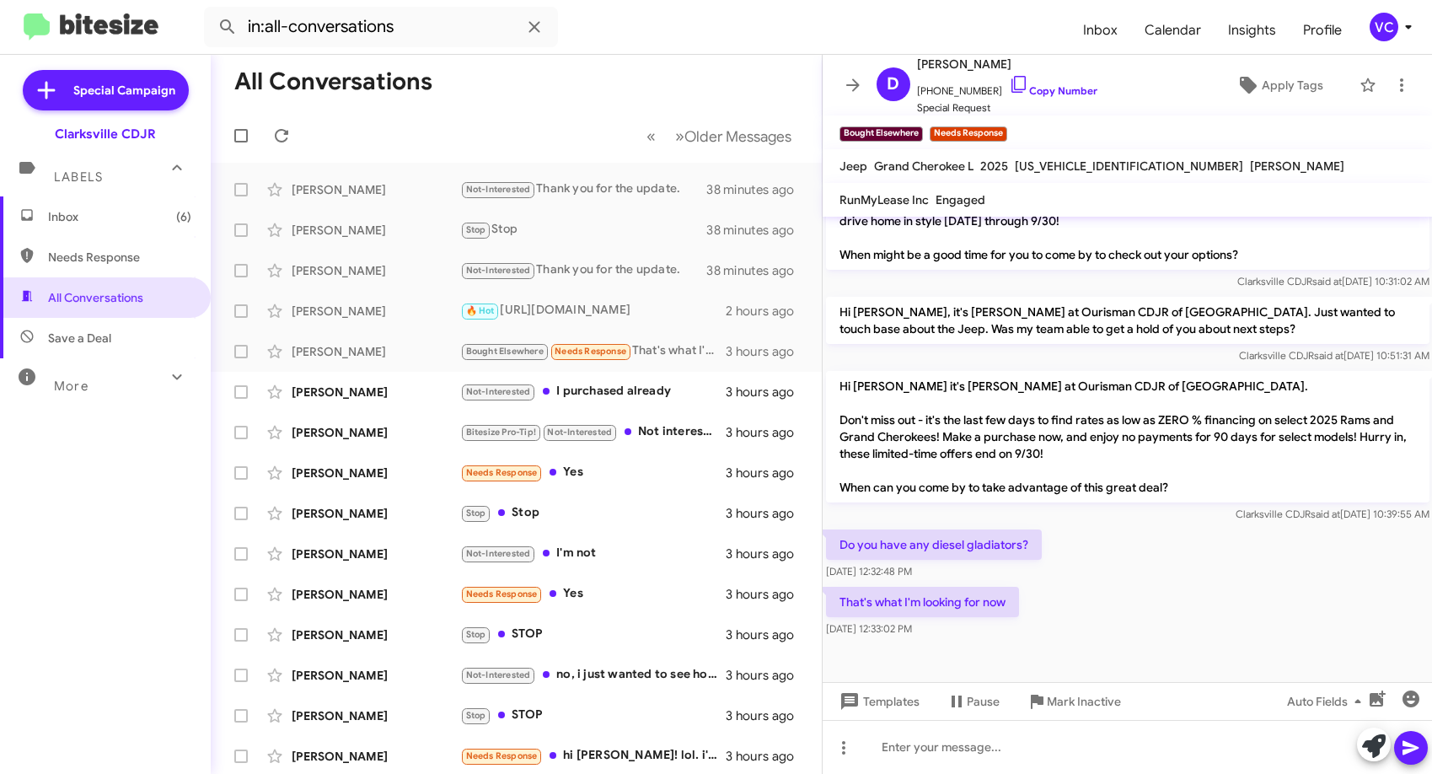
click at [1169, 551] on div "Do you have any diesel gladiators? [DATE] 12:32:48 PM" at bounding box center [1128, 554] width 610 height 57
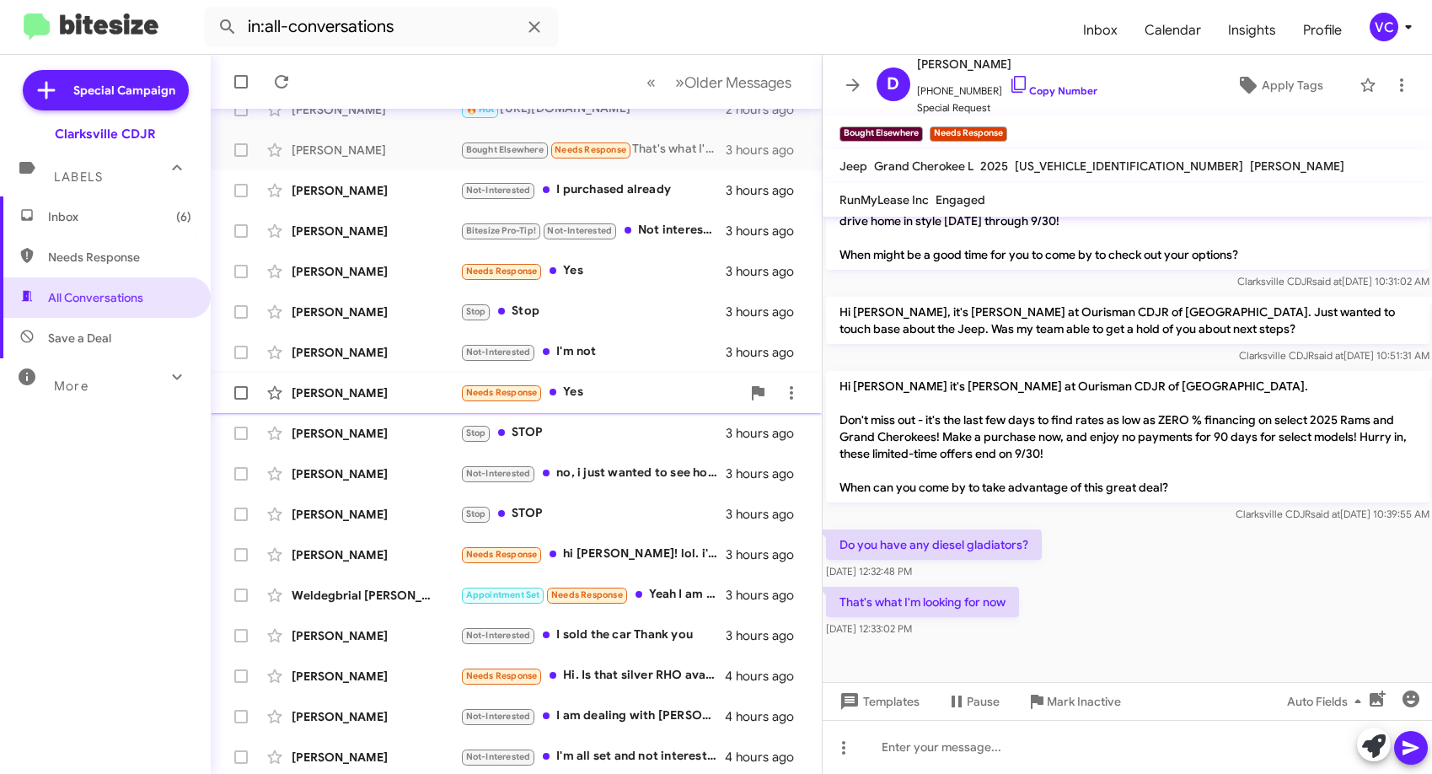
scroll to position [205, 0]
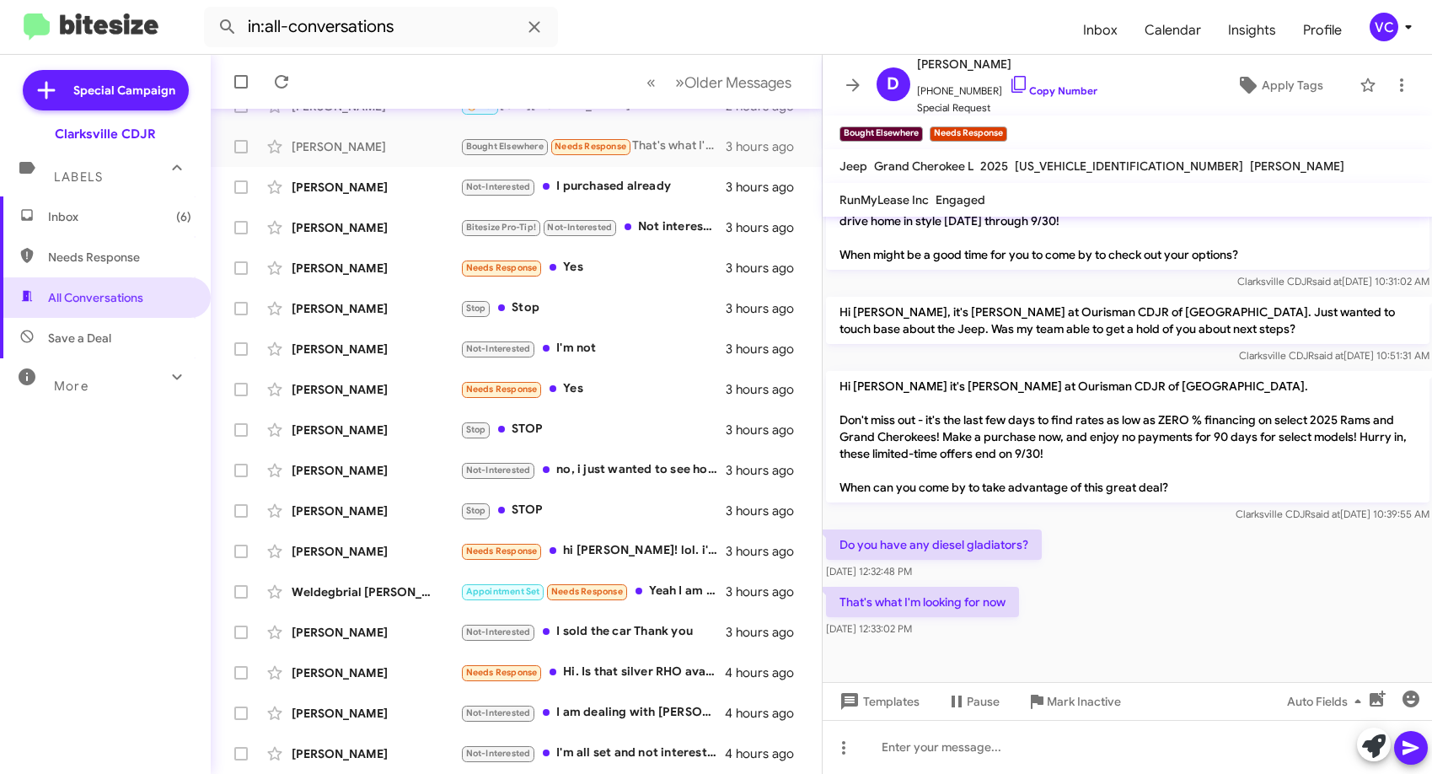
drag, startPoint x: 1309, startPoint y: 600, endPoint x: 1310, endPoint y: 586, distance: 14.4
click at [1309, 600] on div "That's what I'm looking for now [DATE] 12:33:02 PM" at bounding box center [1128, 611] width 610 height 57
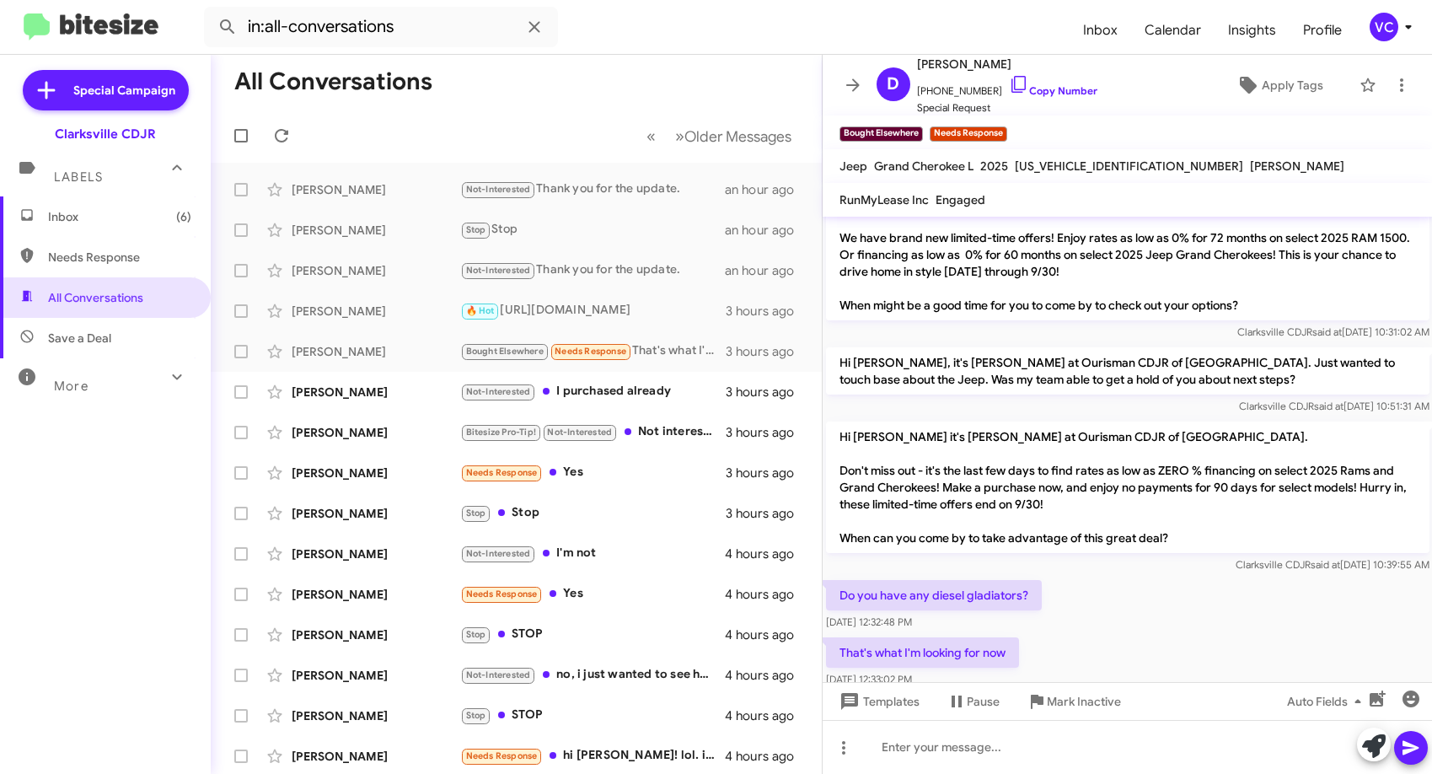
scroll to position [641, 0]
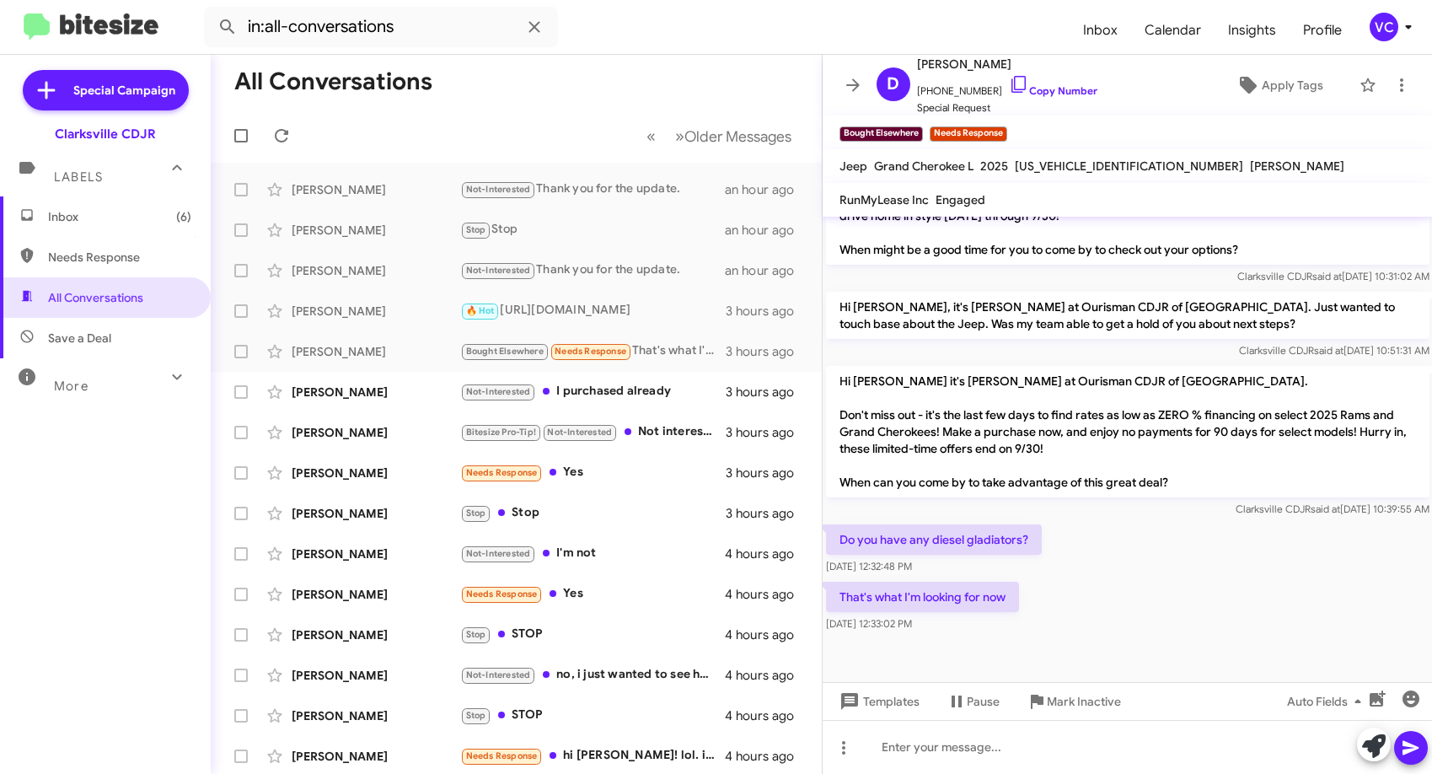
click at [1126, 609] on div "That's what I'm looking for now [DATE] 12:33:02 PM" at bounding box center [1128, 606] width 610 height 57
click at [1125, 578] on div "Do you have any diesel gladiators? [DATE] 12:32:48 PM" at bounding box center [1128, 549] width 610 height 57
click at [1063, 95] on link "Copy Number" at bounding box center [1053, 90] width 89 height 13
